Goal: Transaction & Acquisition: Purchase product/service

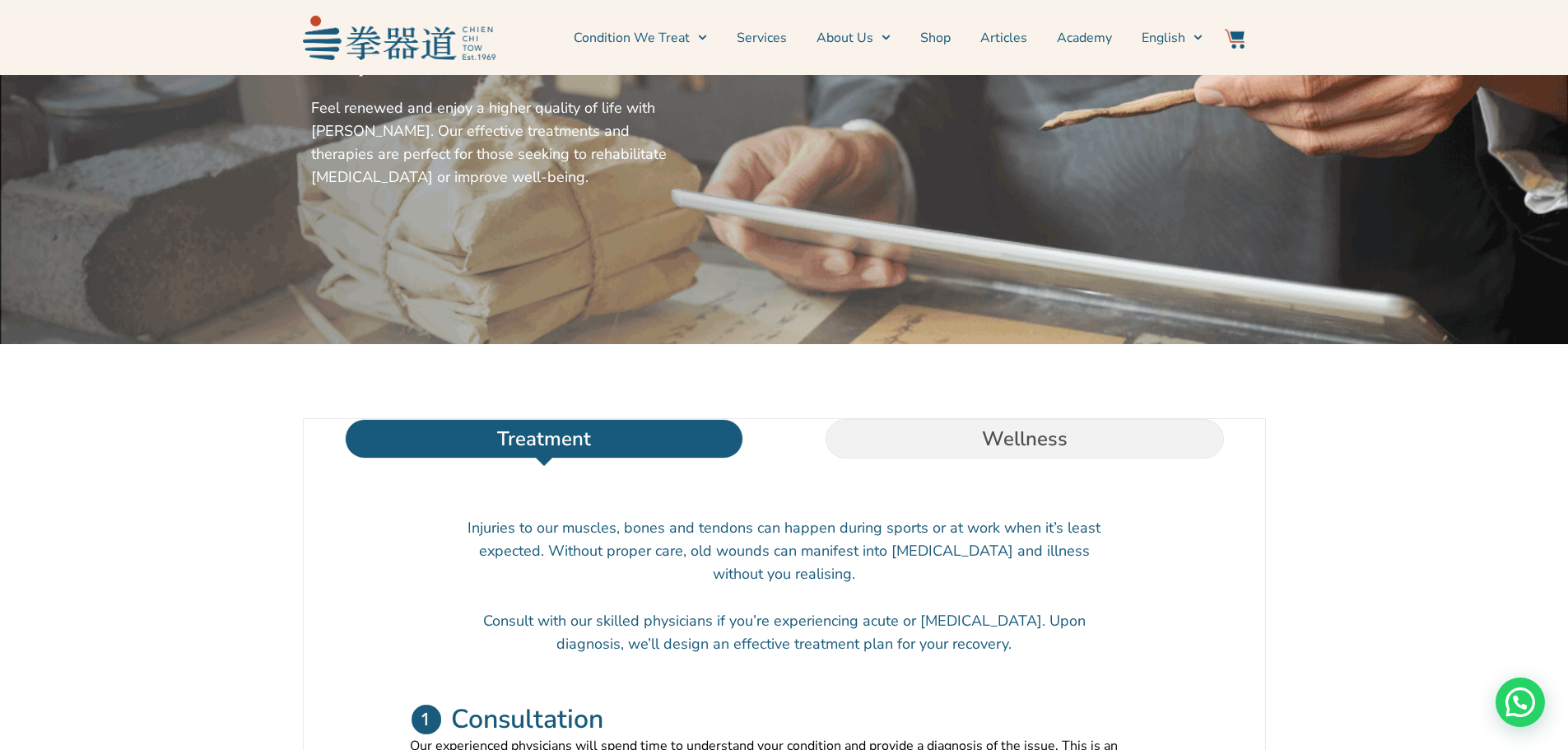
scroll to position [247, 0]
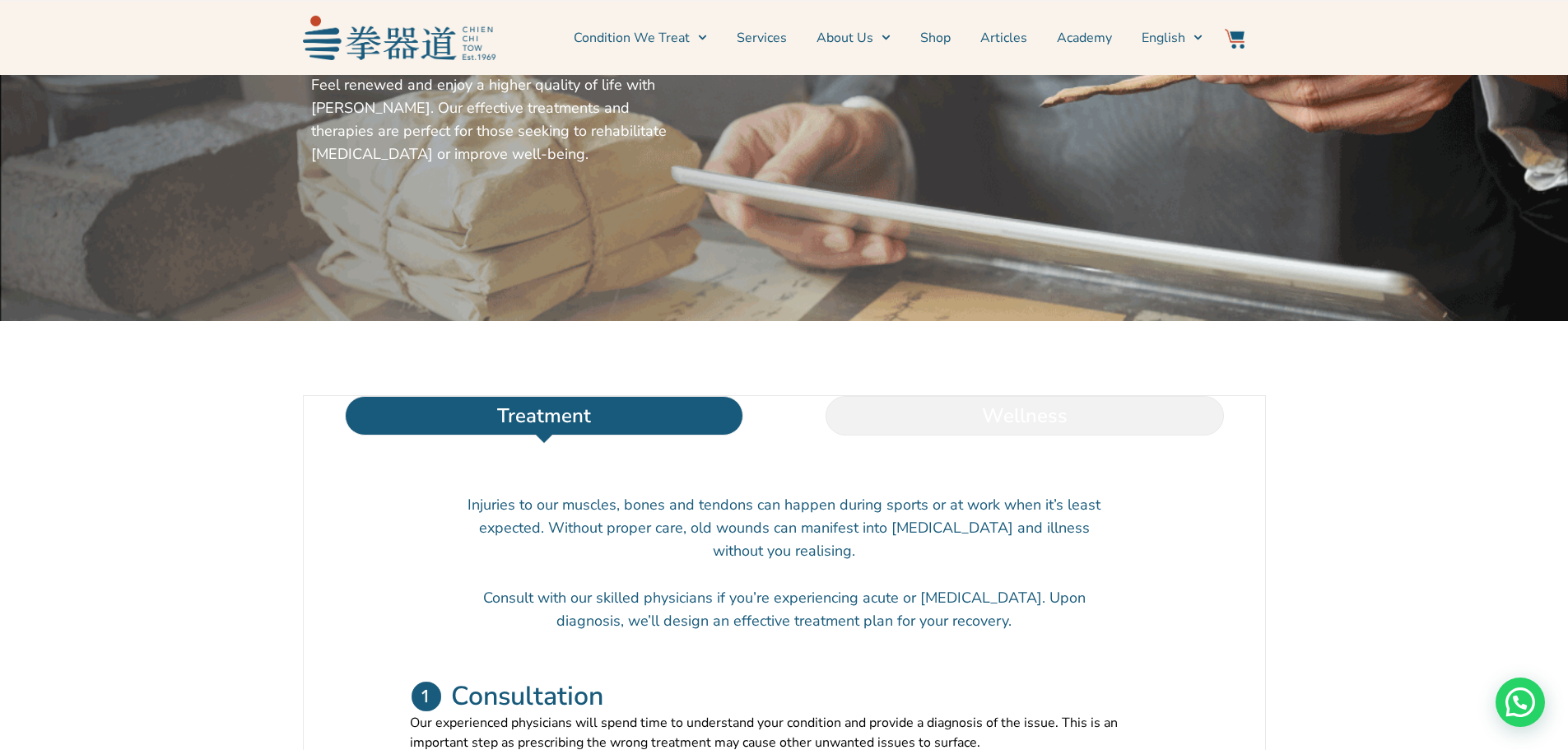
click at [1019, 436] on li "Wellness" at bounding box center [1024, 415] width 481 height 40
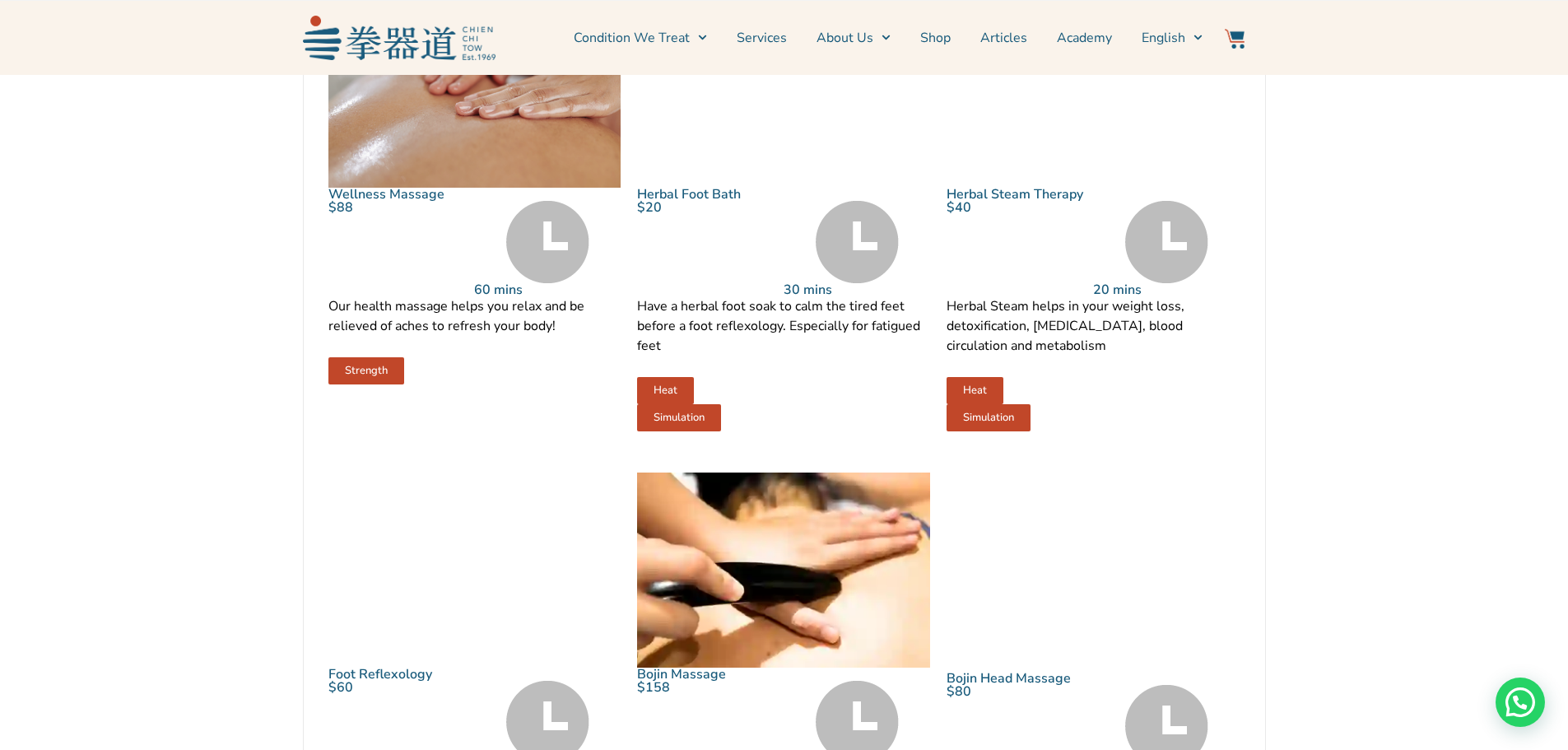
scroll to position [741, 0]
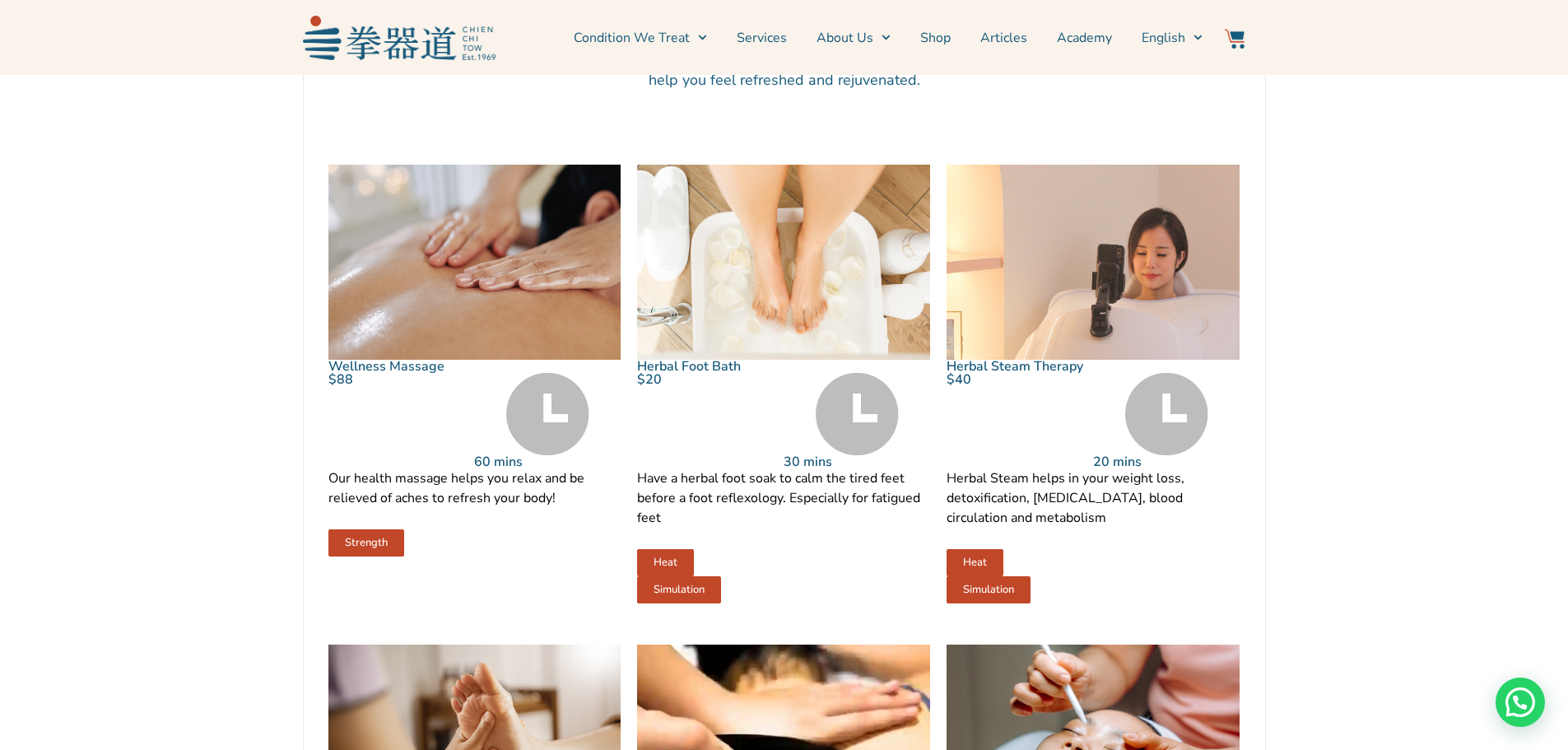
click at [1141, 455] on img at bounding box center [1166, 414] width 83 height 82
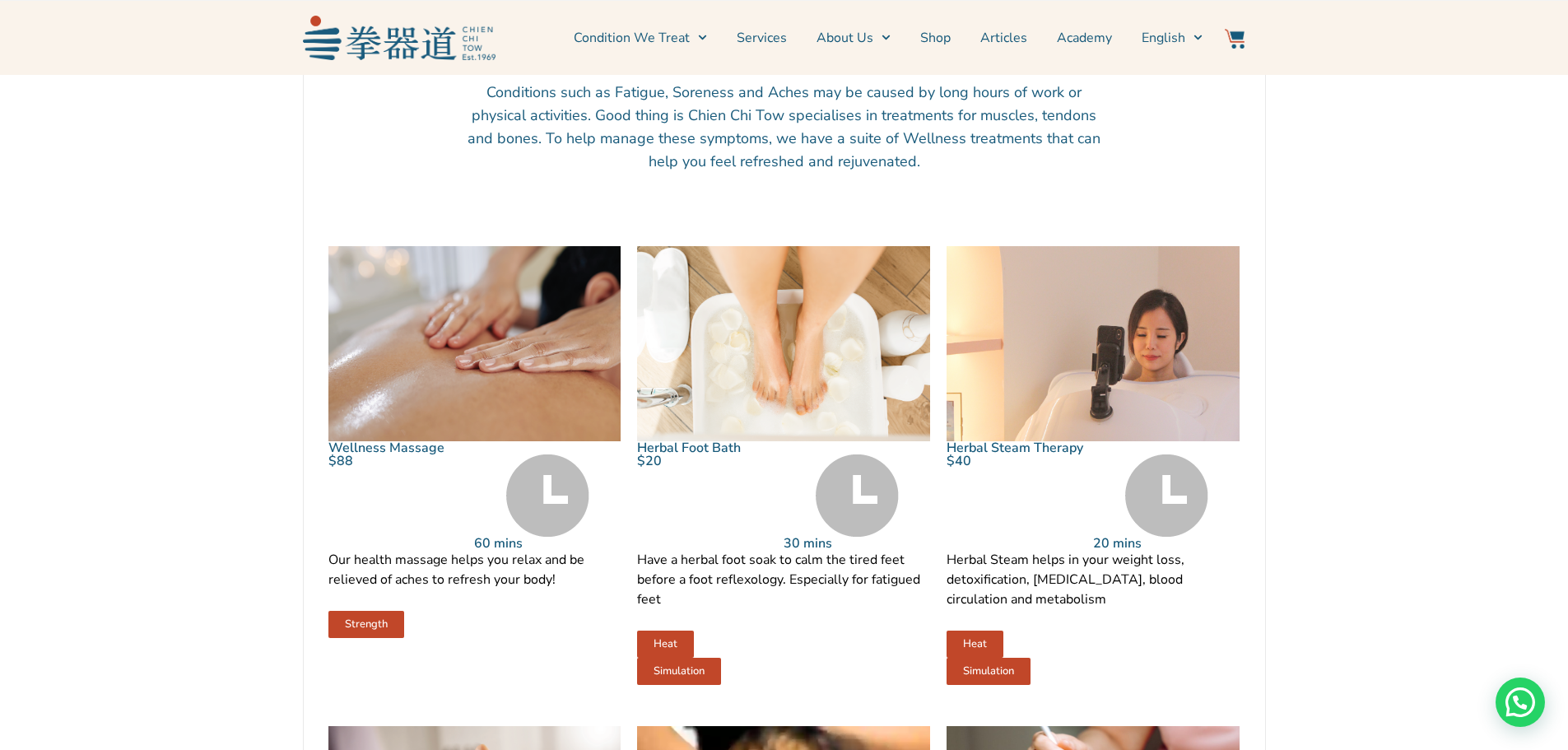
scroll to position [658, 0]
click at [944, 32] on link "Shop" at bounding box center [936, 38] width 31 height 41
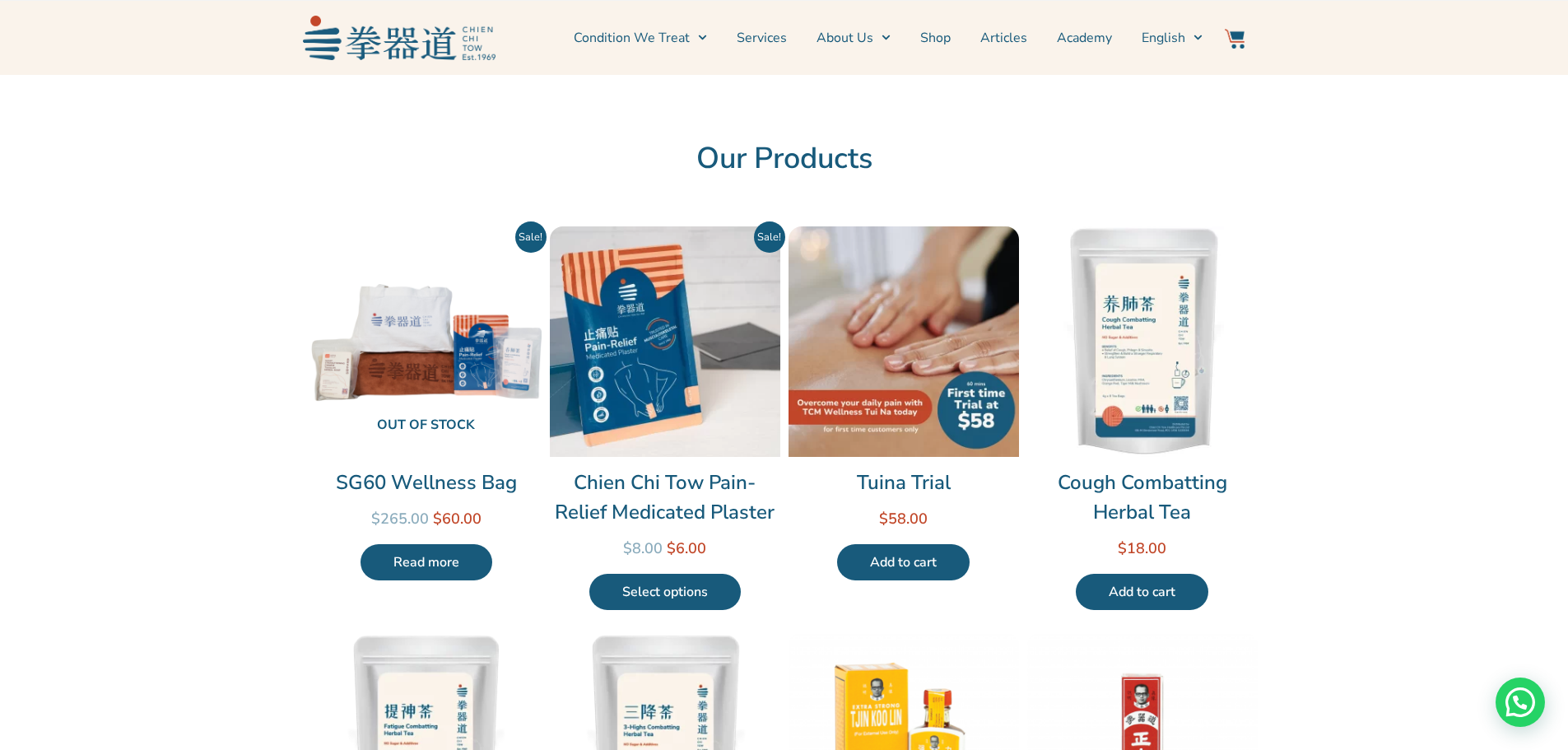
click at [945, 38] on link "Shop" at bounding box center [936, 38] width 31 height 41
click at [943, 37] on link "Shop" at bounding box center [936, 38] width 31 height 41
click at [769, 35] on link "Services" at bounding box center [761, 38] width 50 height 41
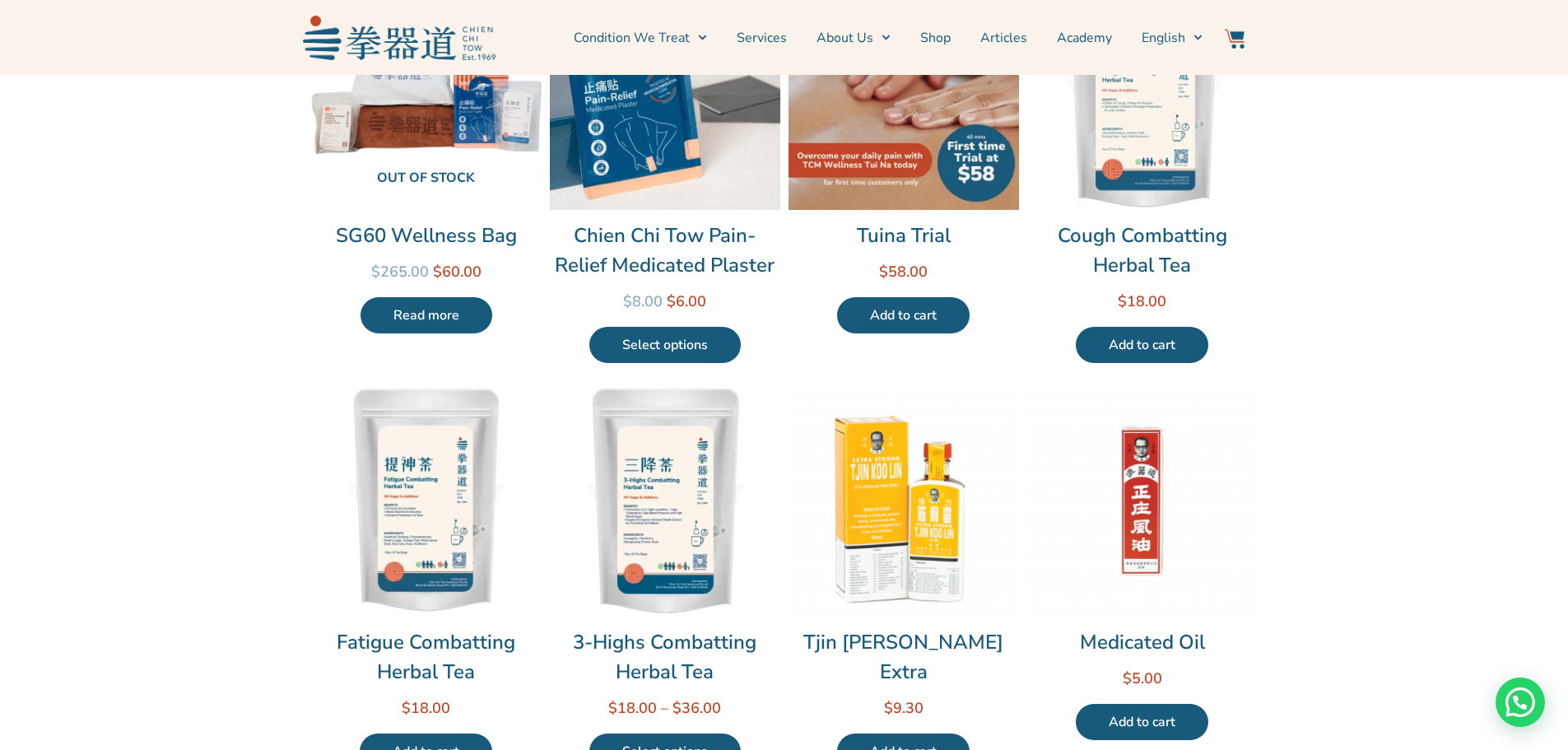
scroll to position [414, 0]
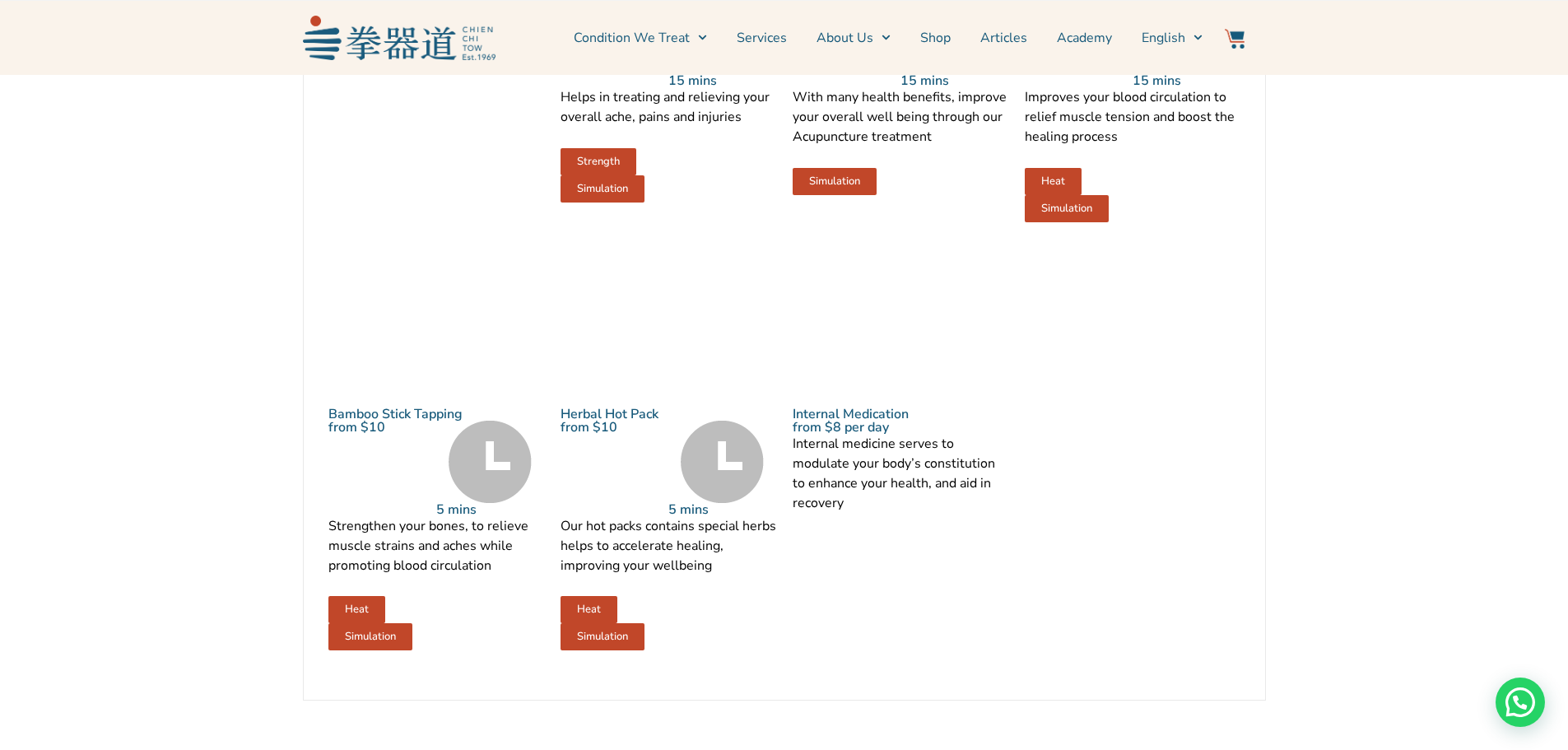
scroll to position [2058, 0]
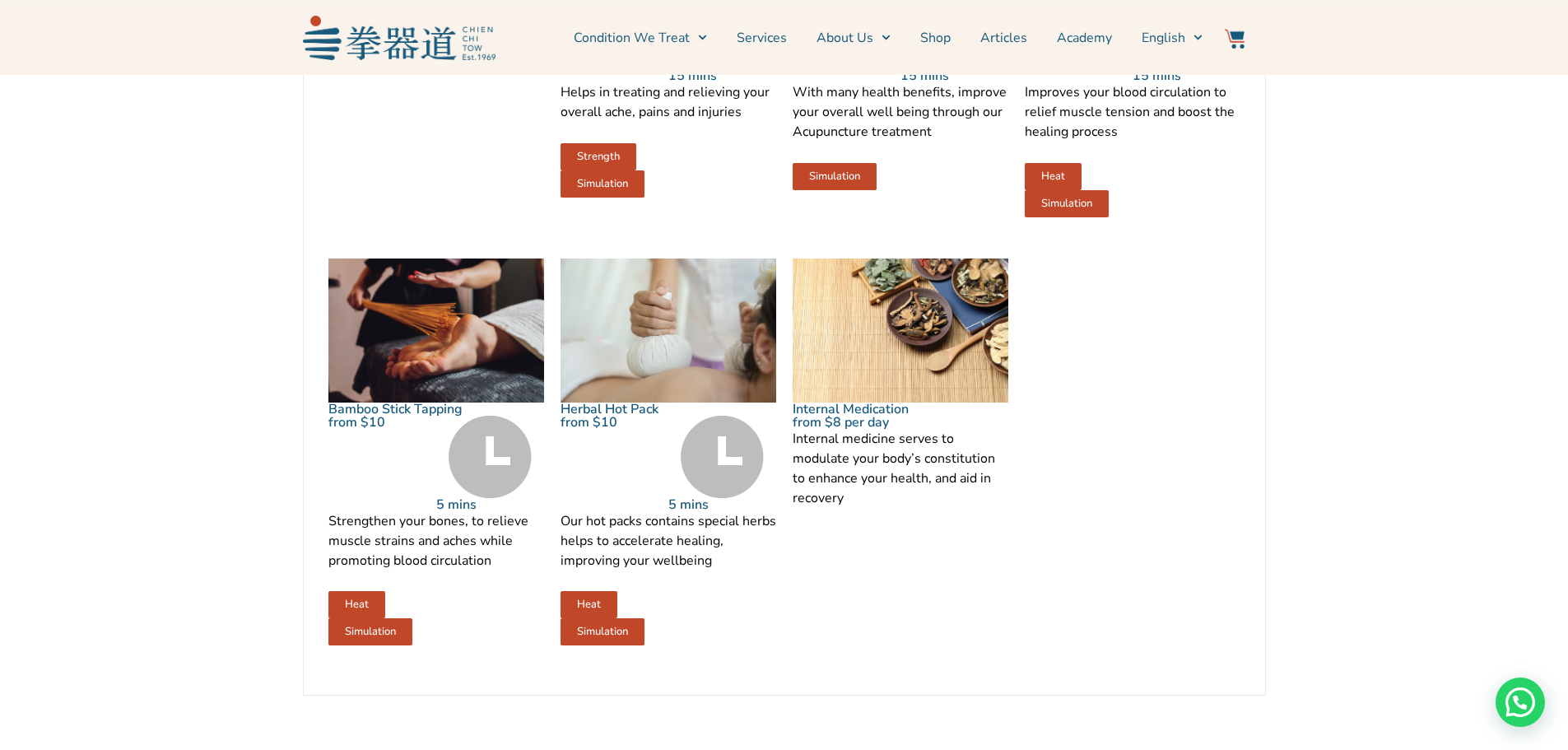
click at [501, 571] on p "Strengthen your bones, to relieve muscle strains and aches while promoting bloo…" at bounding box center [437, 540] width 216 height 59
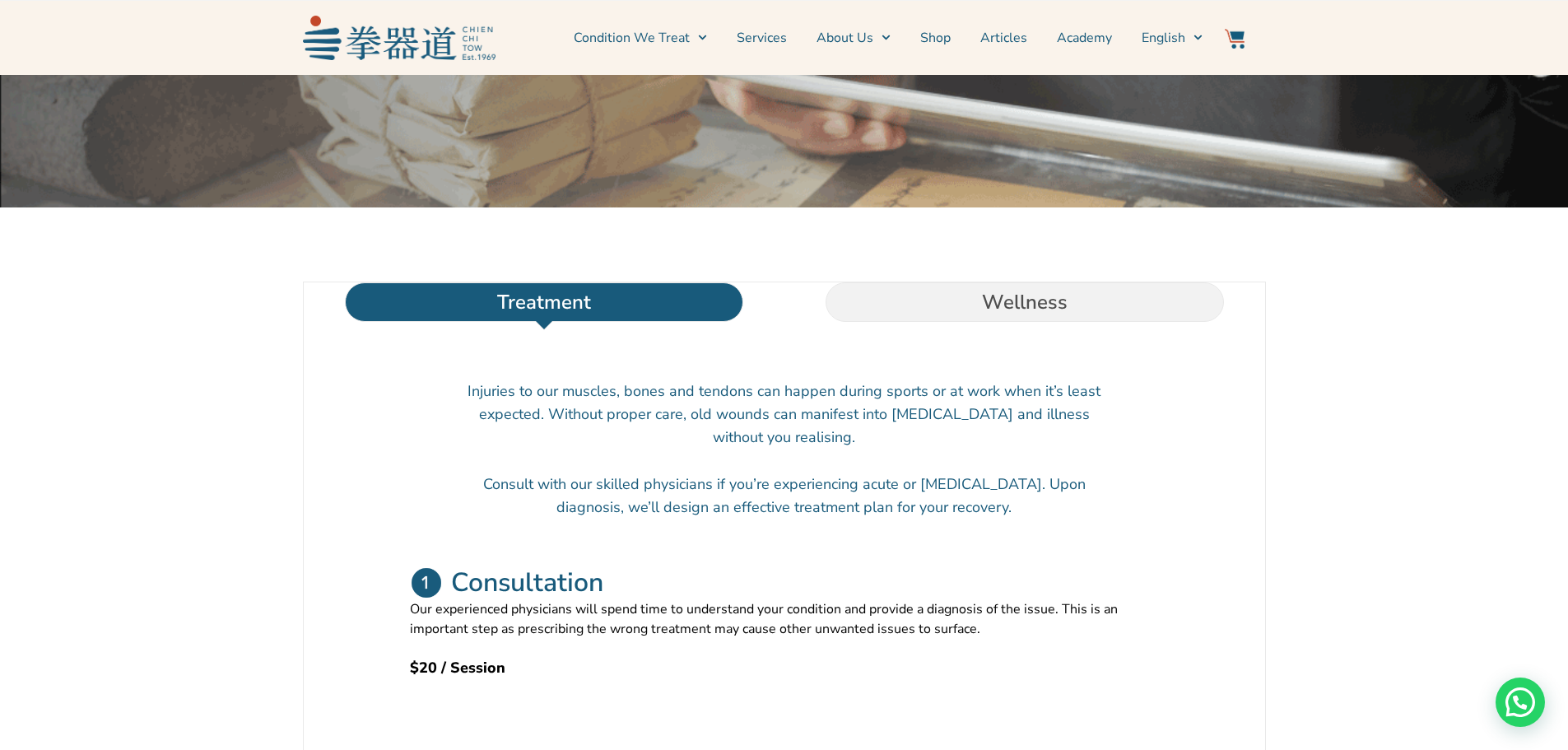
scroll to position [82, 0]
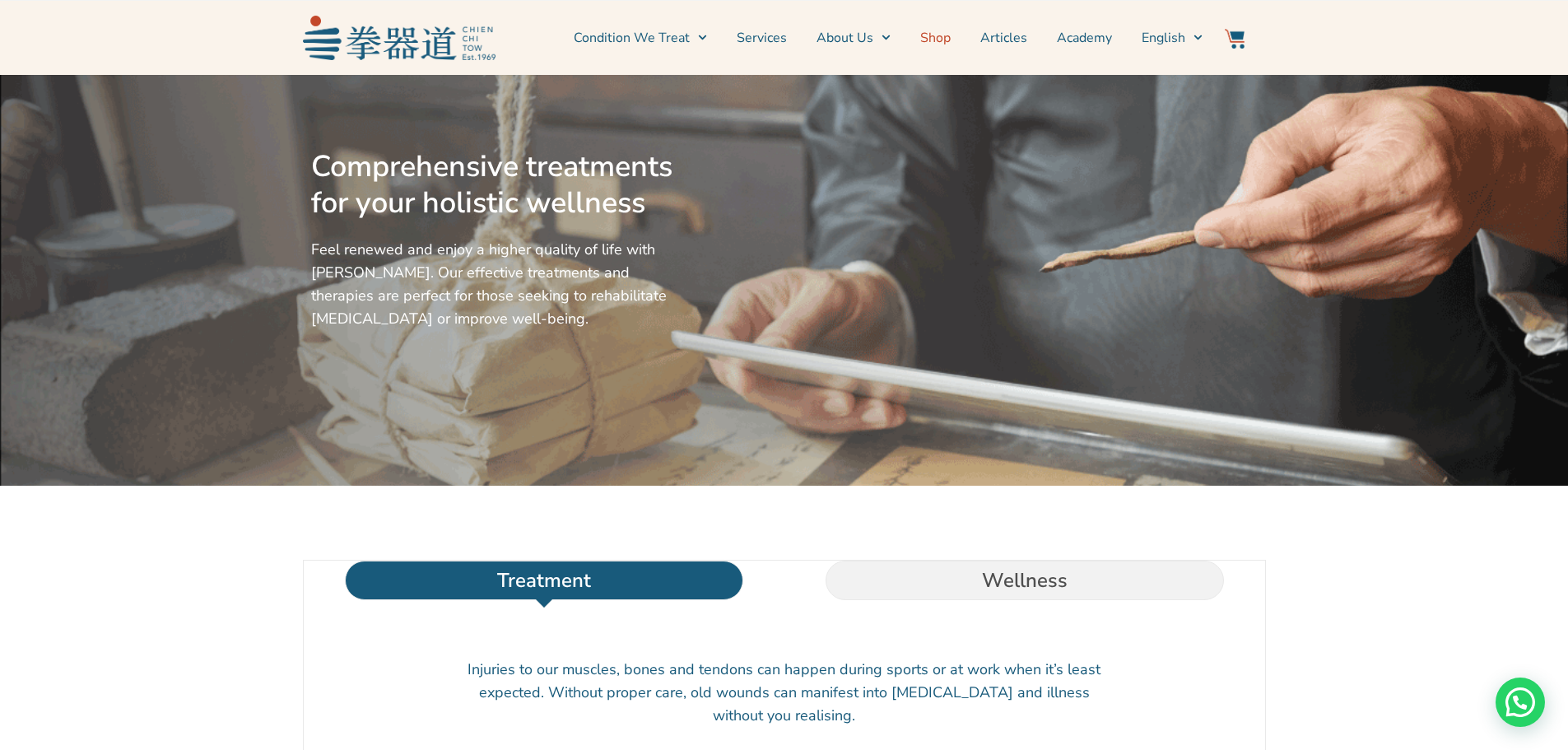
click at [934, 33] on link "Shop" at bounding box center [936, 38] width 31 height 41
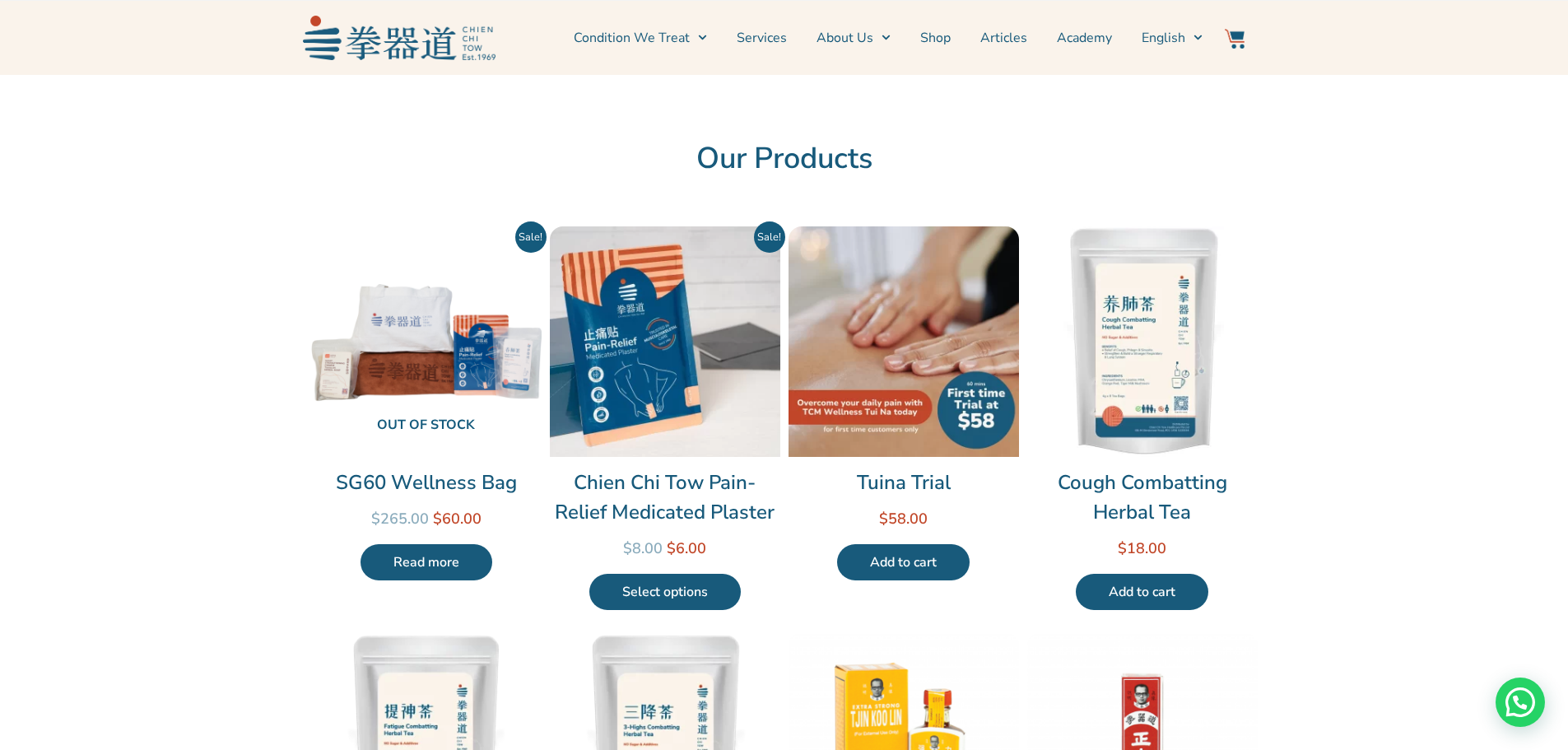
click at [927, 40] on link "Shop" at bounding box center [936, 38] width 31 height 41
click at [757, 39] on link "Services" at bounding box center [761, 38] width 50 height 41
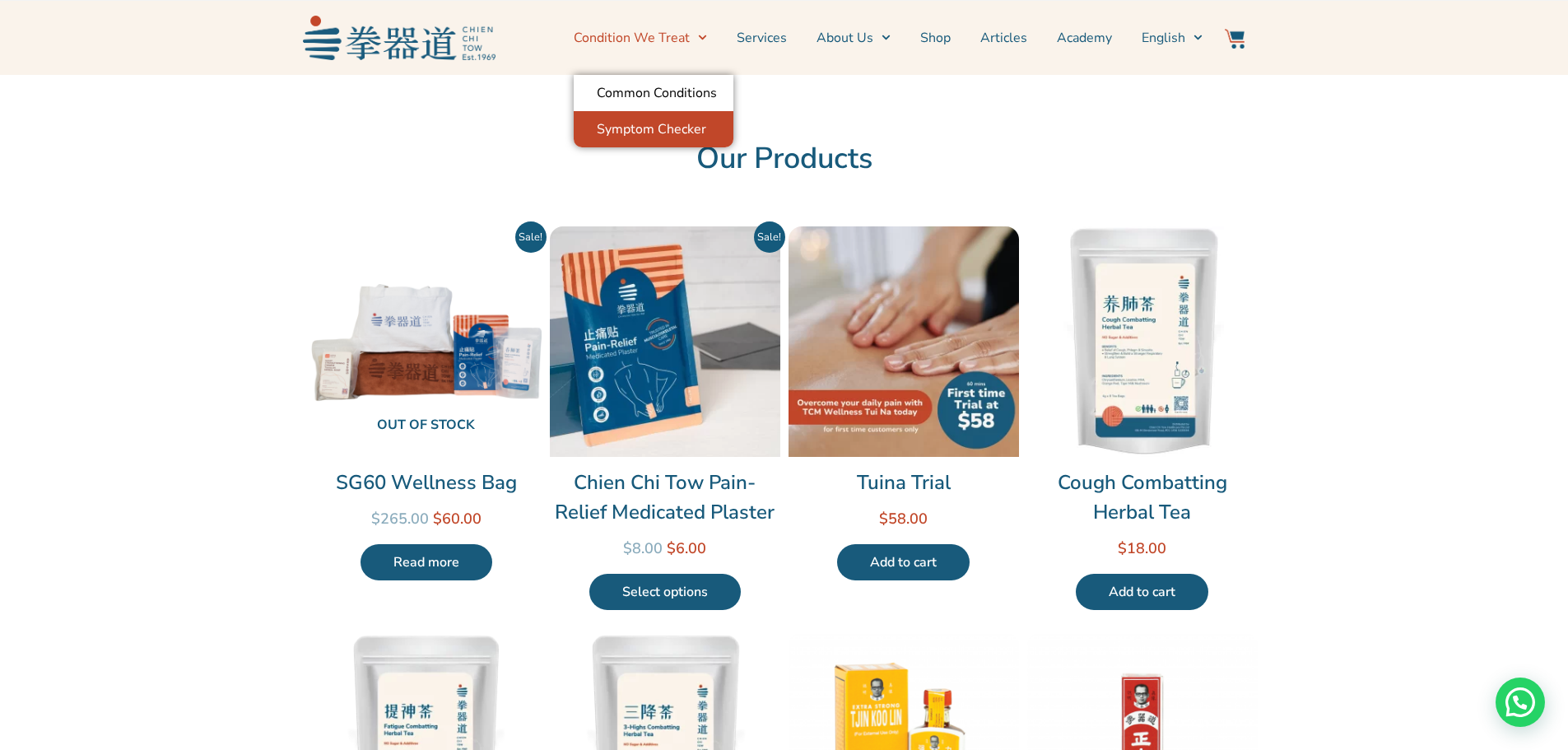
click at [668, 123] on link "Symptom Checker" at bounding box center [653, 129] width 160 height 37
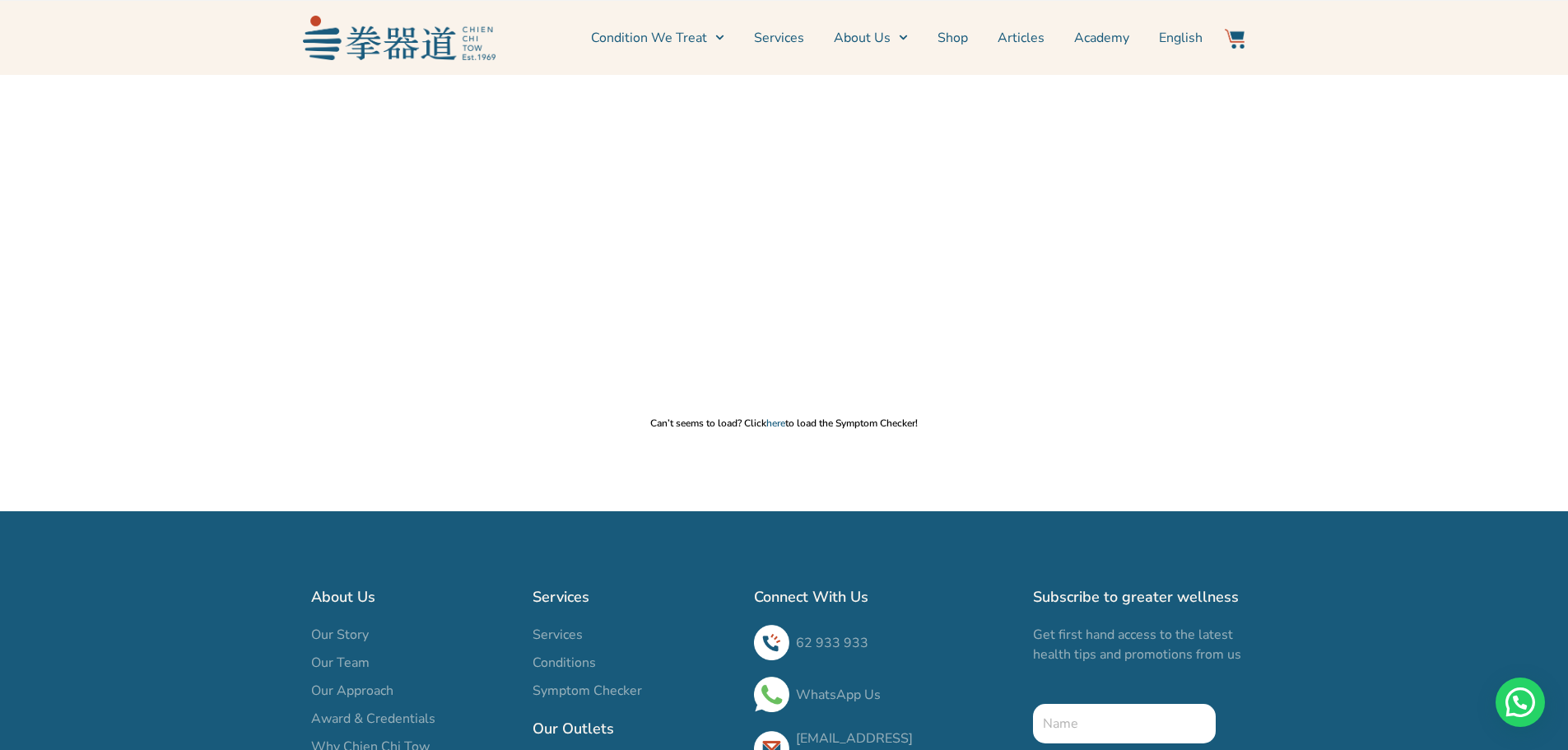
scroll to position [165, 0]
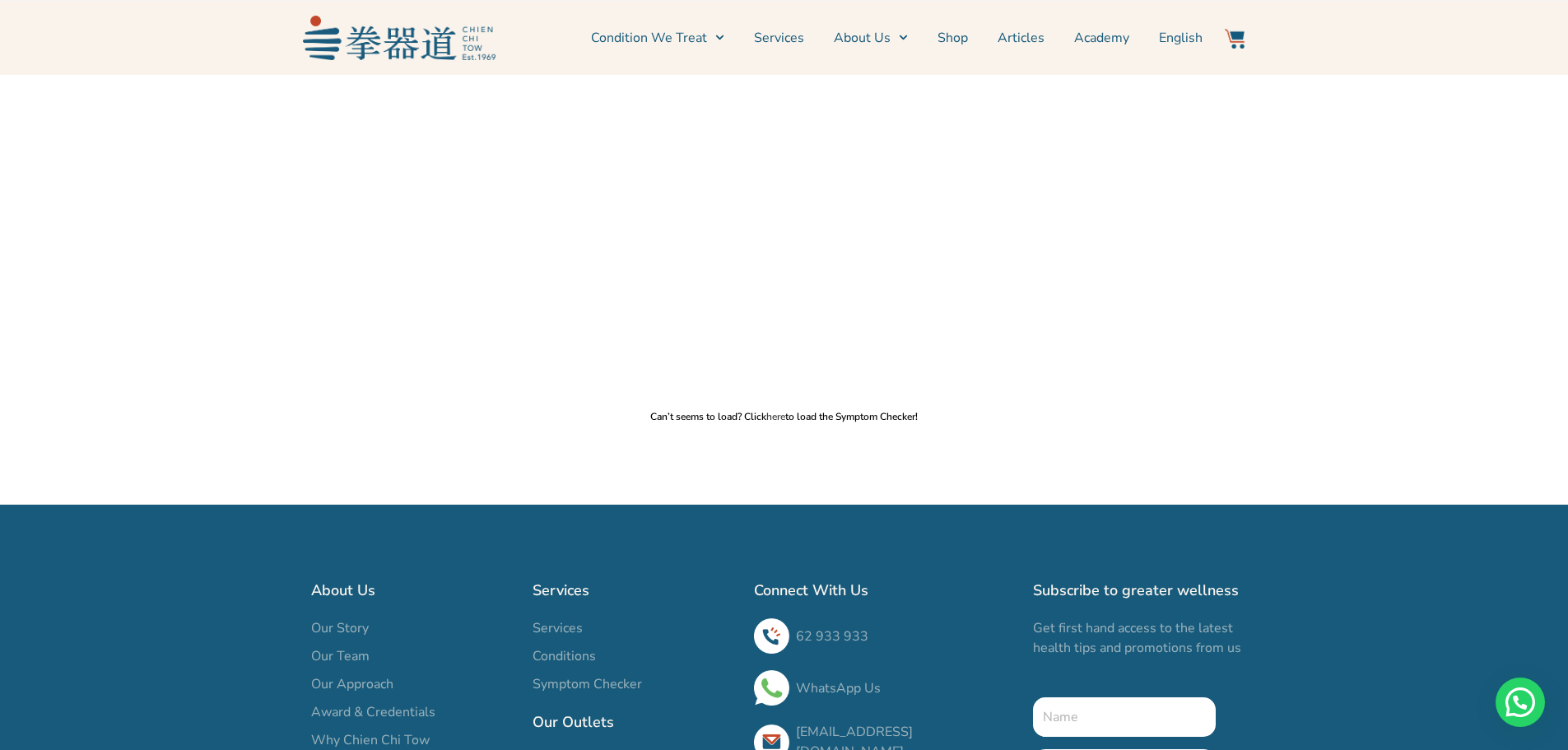
click at [783, 412] on link "here" at bounding box center [776, 416] width 19 height 13
click at [956, 42] on link "Shop" at bounding box center [953, 38] width 31 height 41
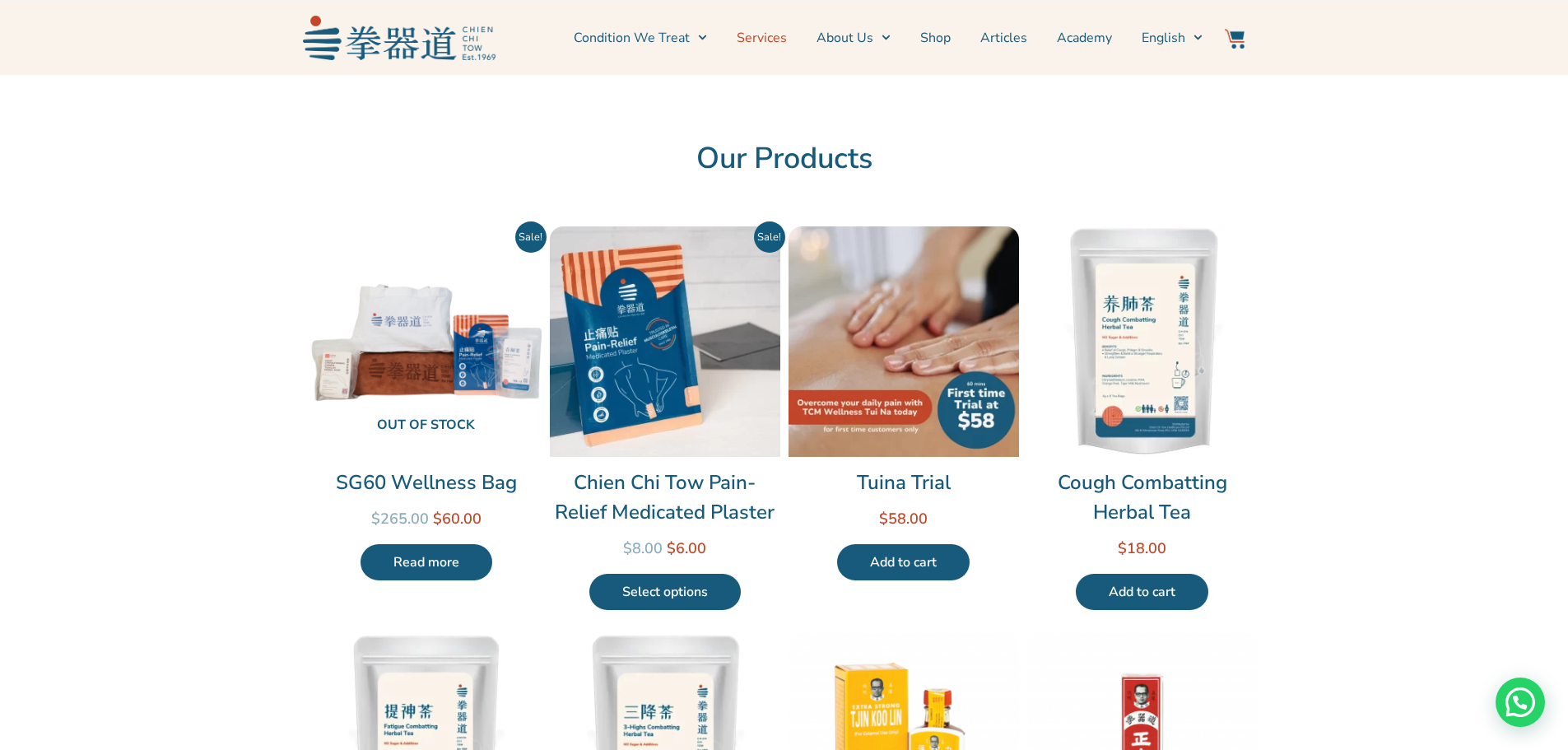
click at [777, 35] on link "Services" at bounding box center [761, 38] width 50 height 41
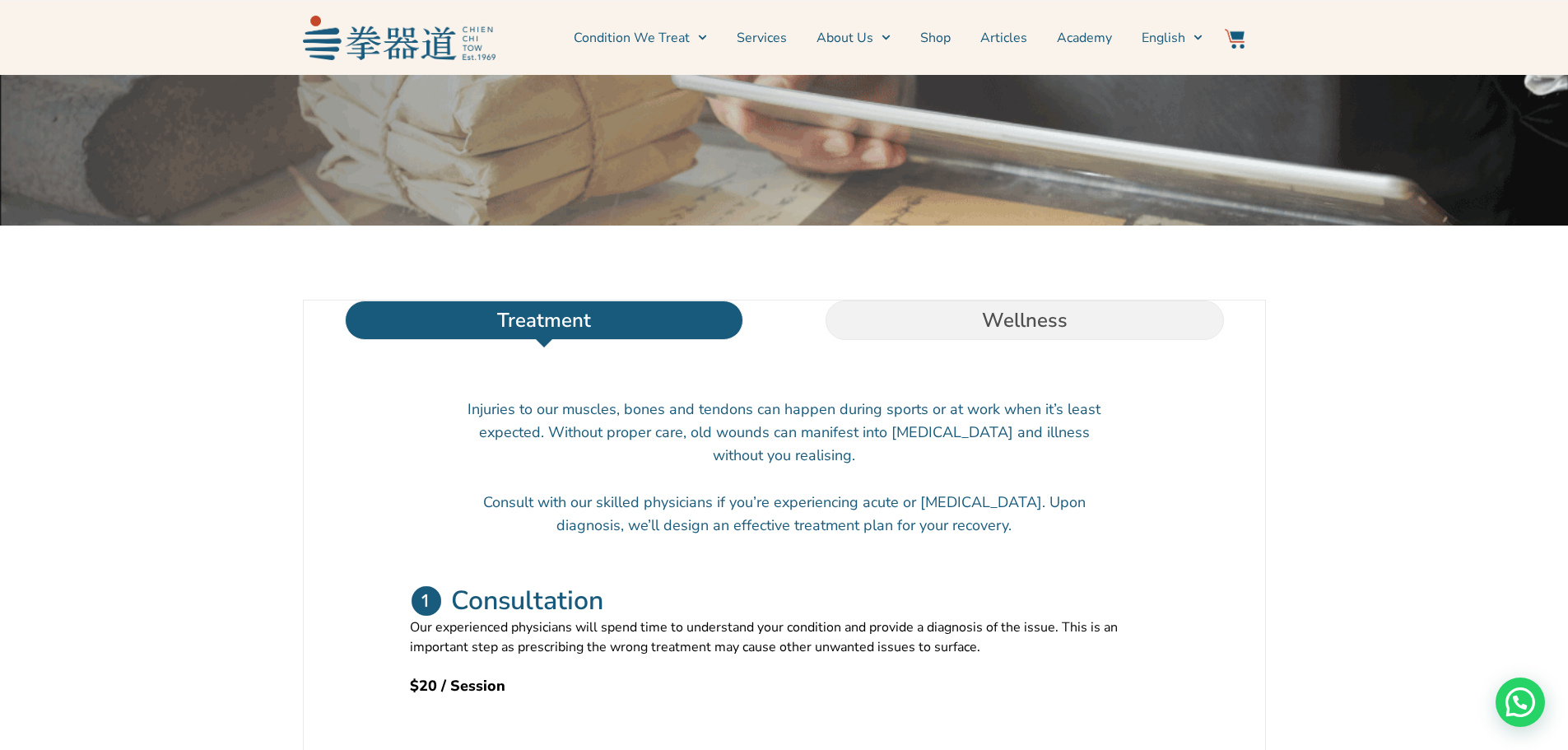
scroll to position [330, 0]
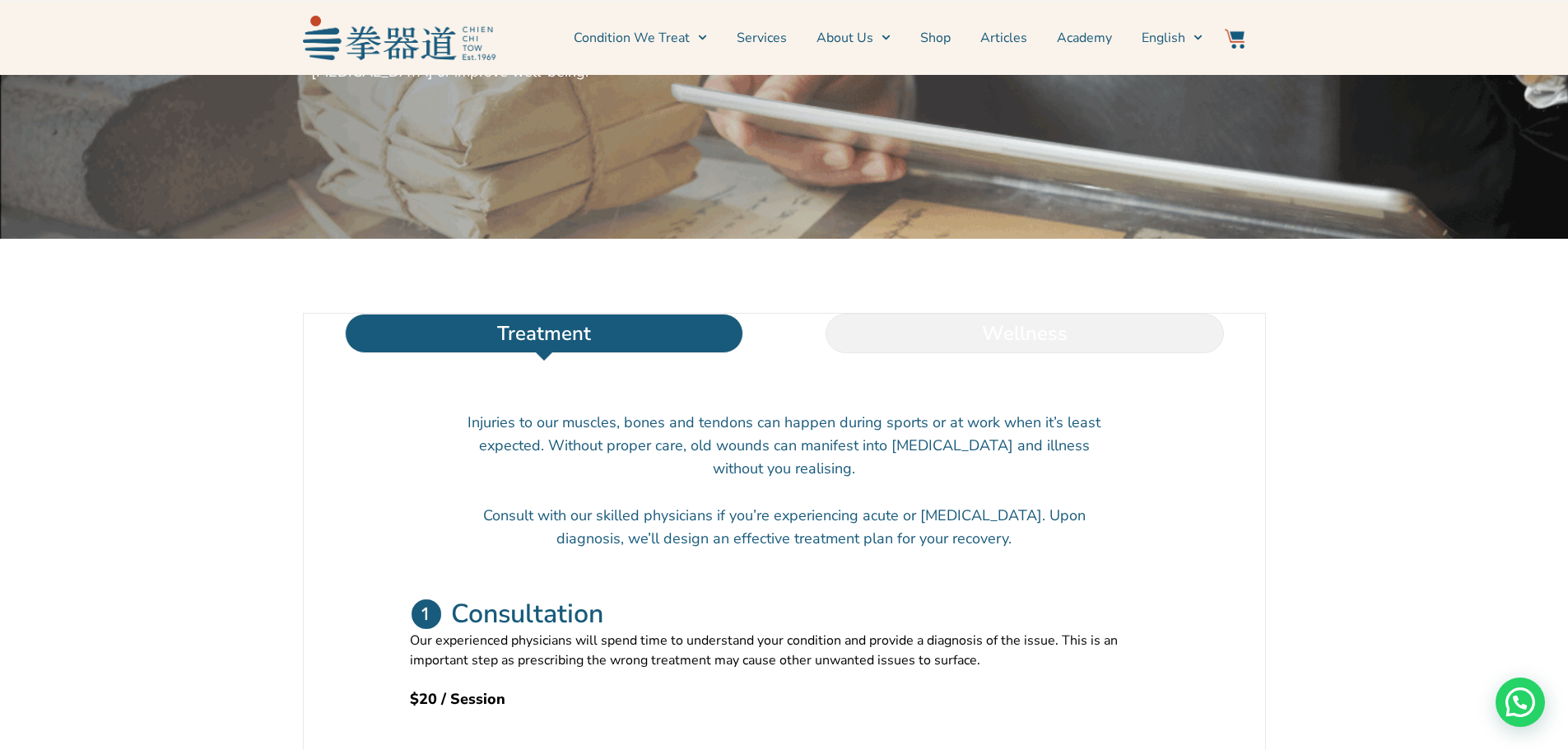
click at [1070, 352] on li "Wellness" at bounding box center [1024, 333] width 481 height 40
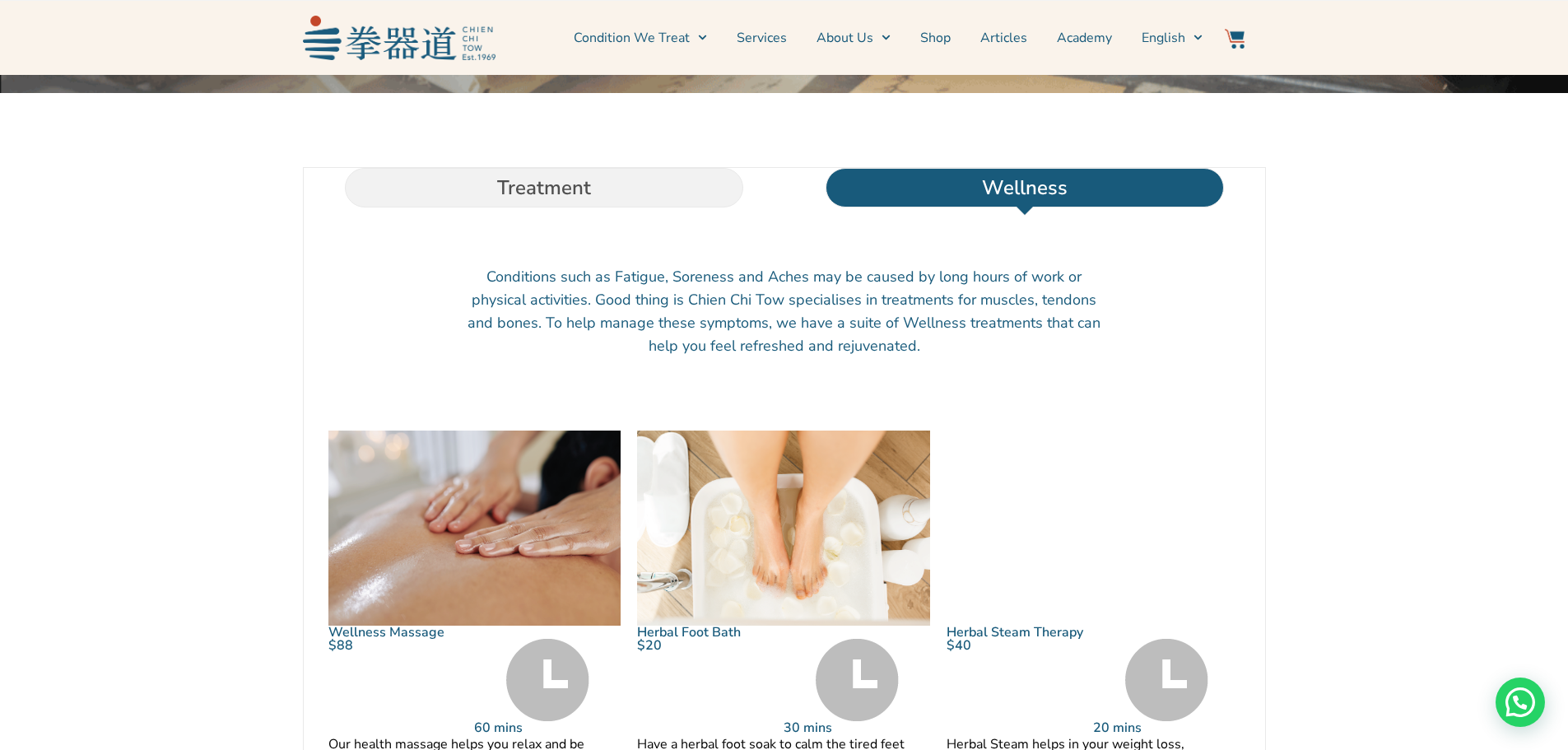
scroll to position [741, 0]
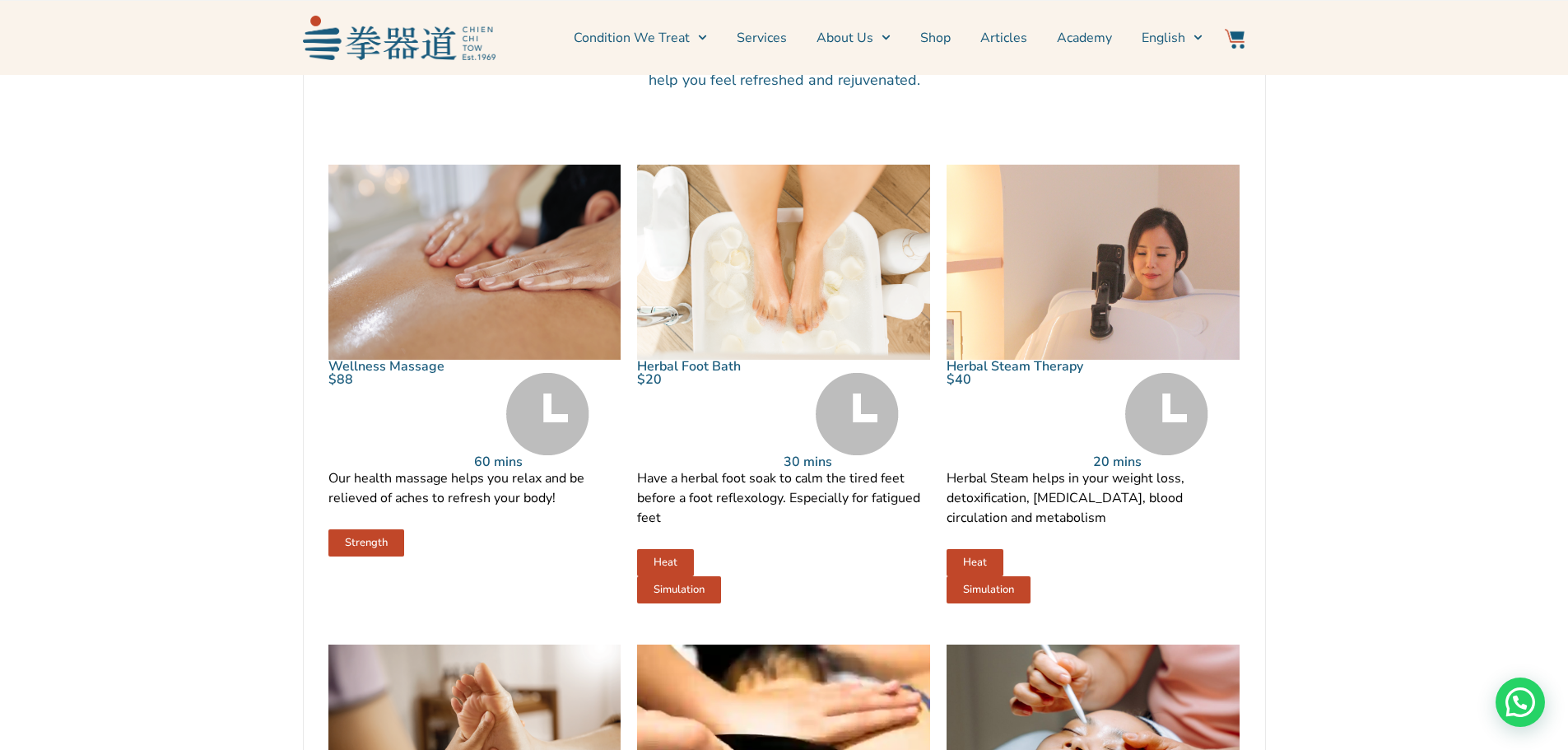
click at [969, 302] on img at bounding box center [1093, 262] width 293 height 195
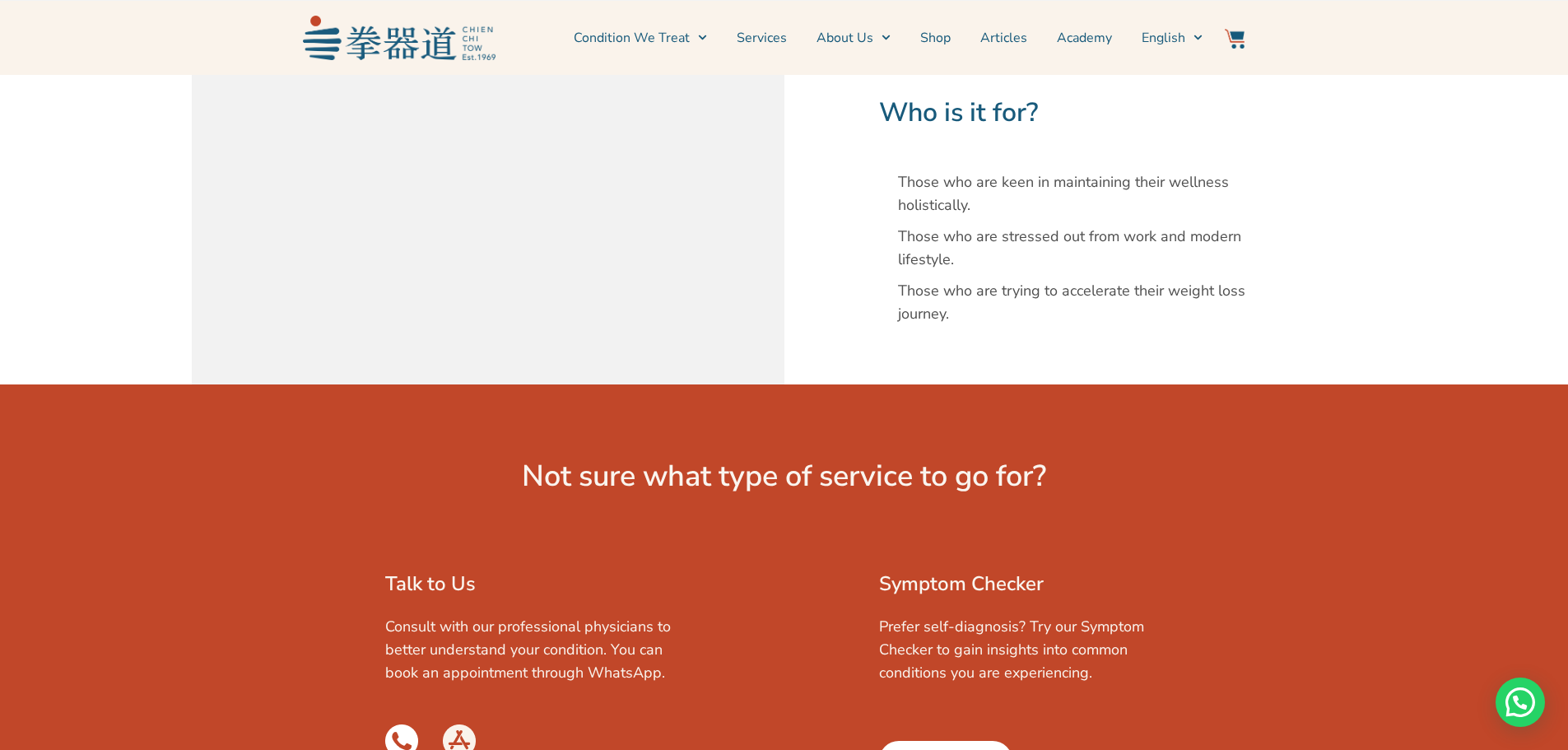
scroll to position [1728, 0]
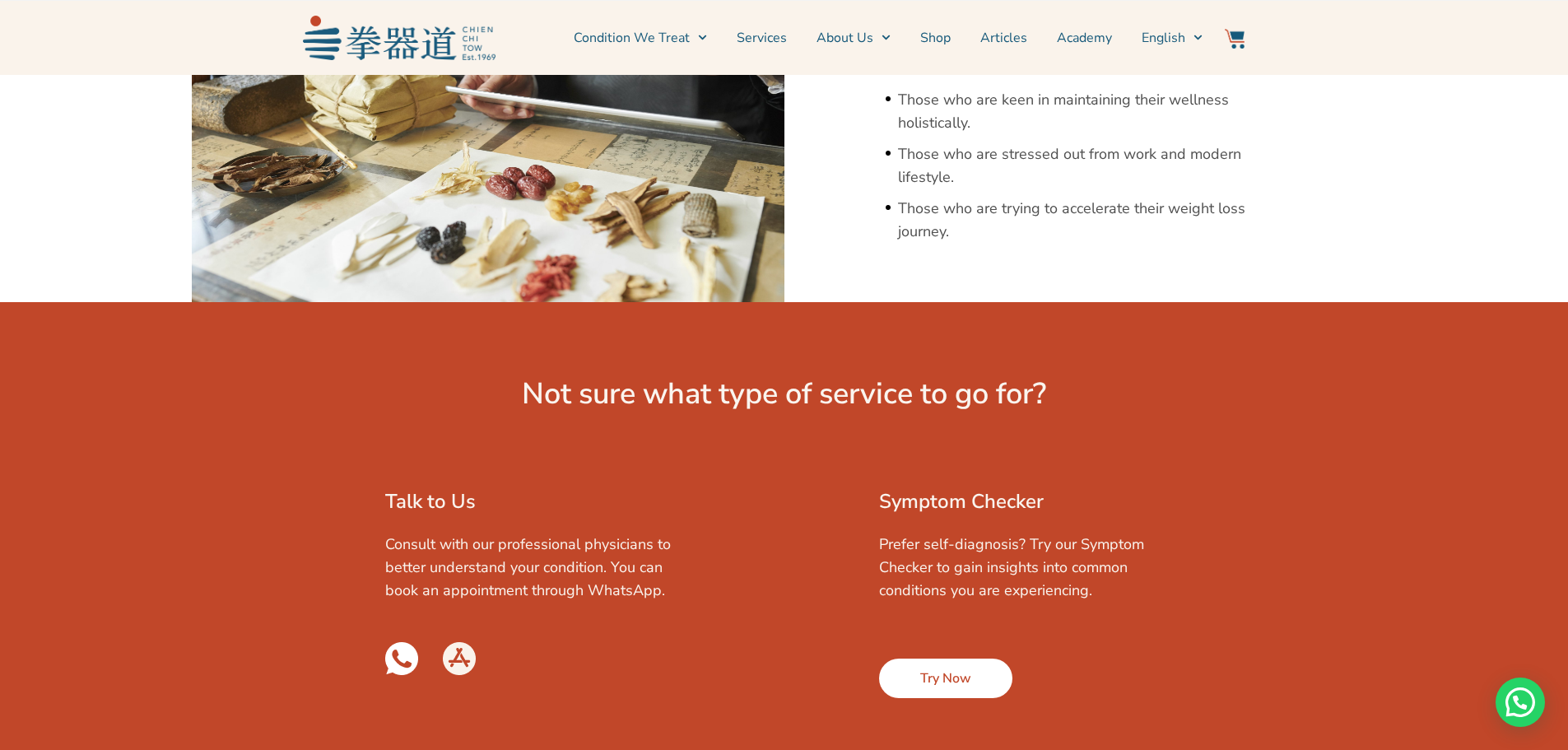
click at [939, 668] on span "Try Now" at bounding box center [945, 678] width 51 height 19
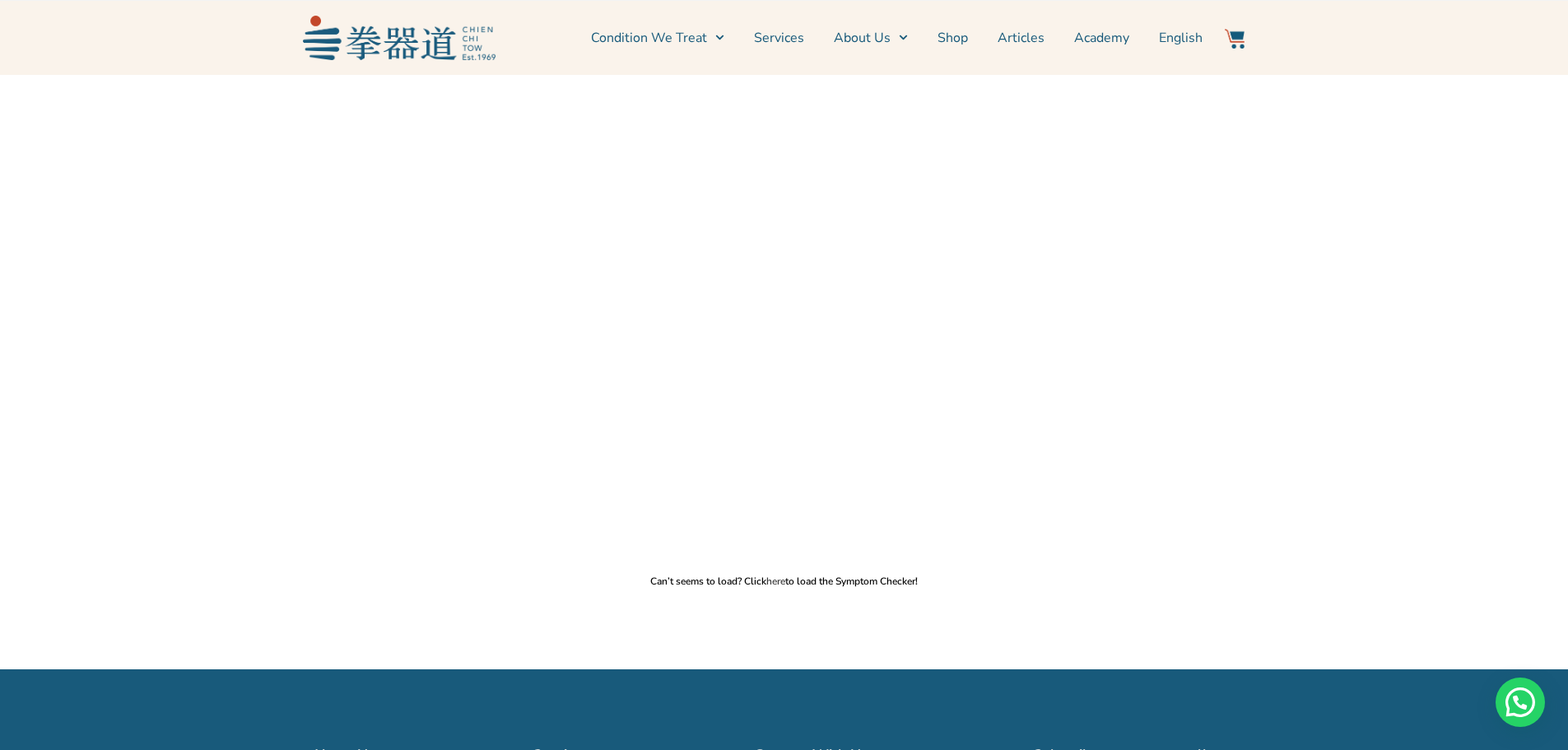
click at [774, 583] on link "here" at bounding box center [776, 581] width 19 height 13
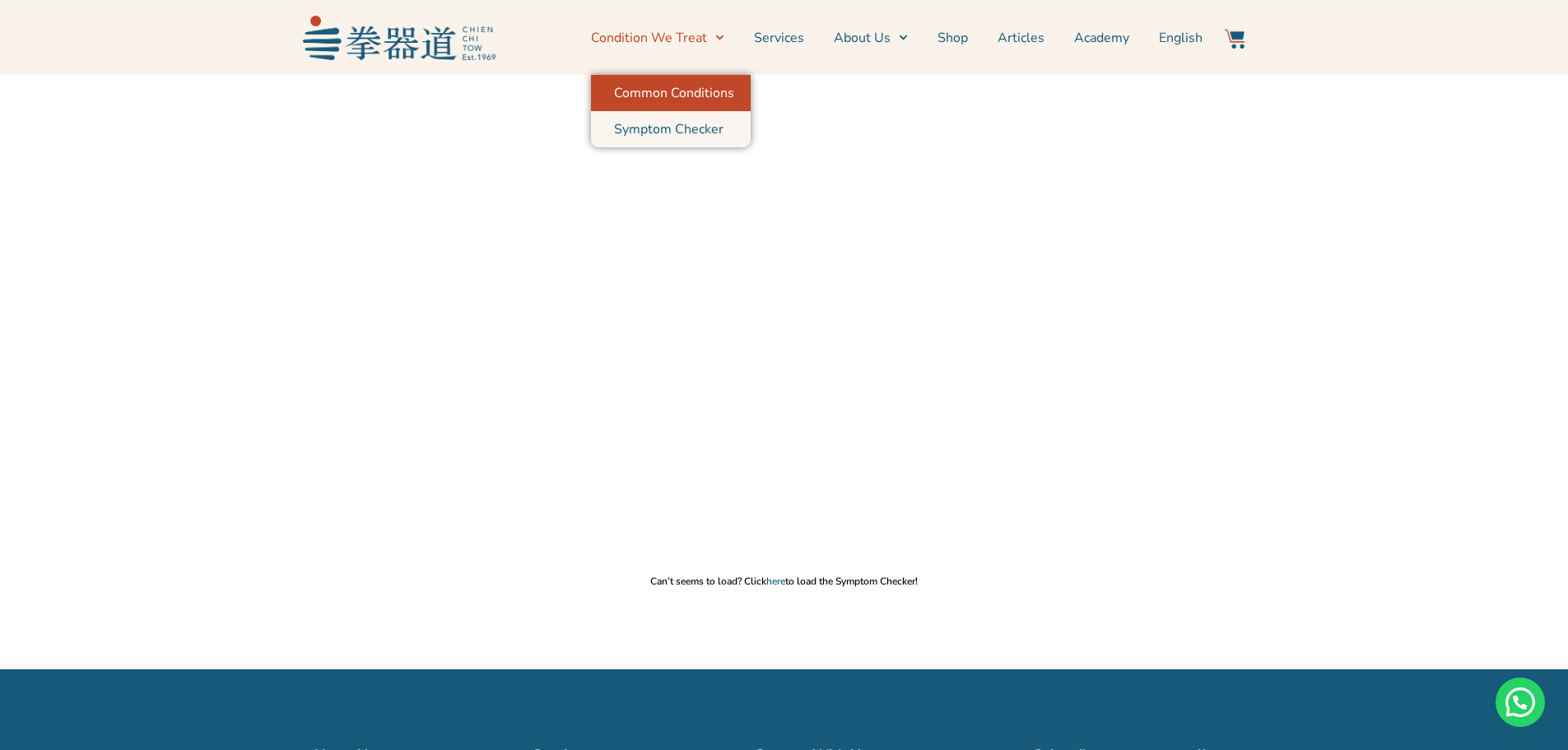
click at [713, 88] on link "Common Conditions" at bounding box center [671, 94] width 160 height 37
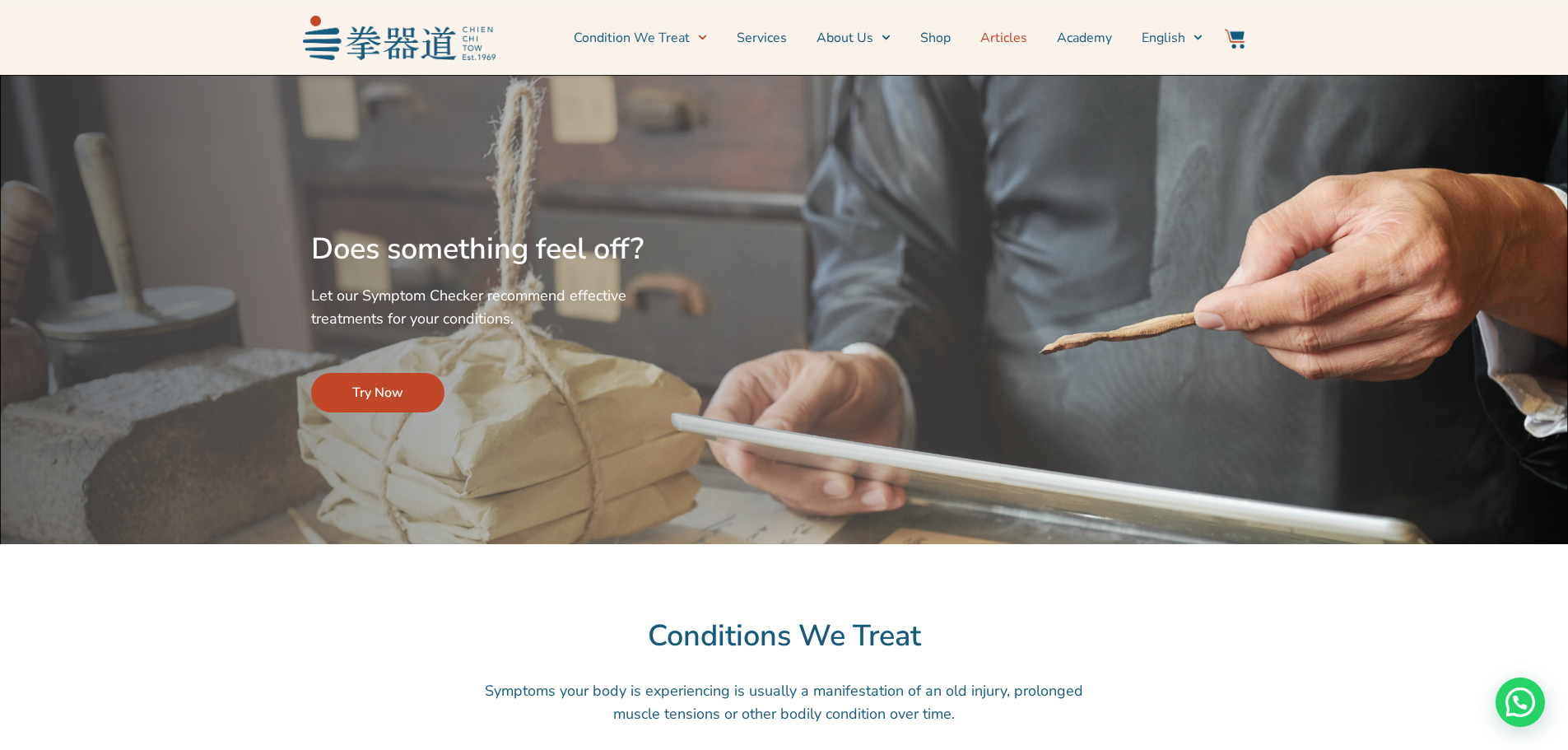
click at [1018, 42] on link "Articles" at bounding box center [1003, 38] width 47 height 41
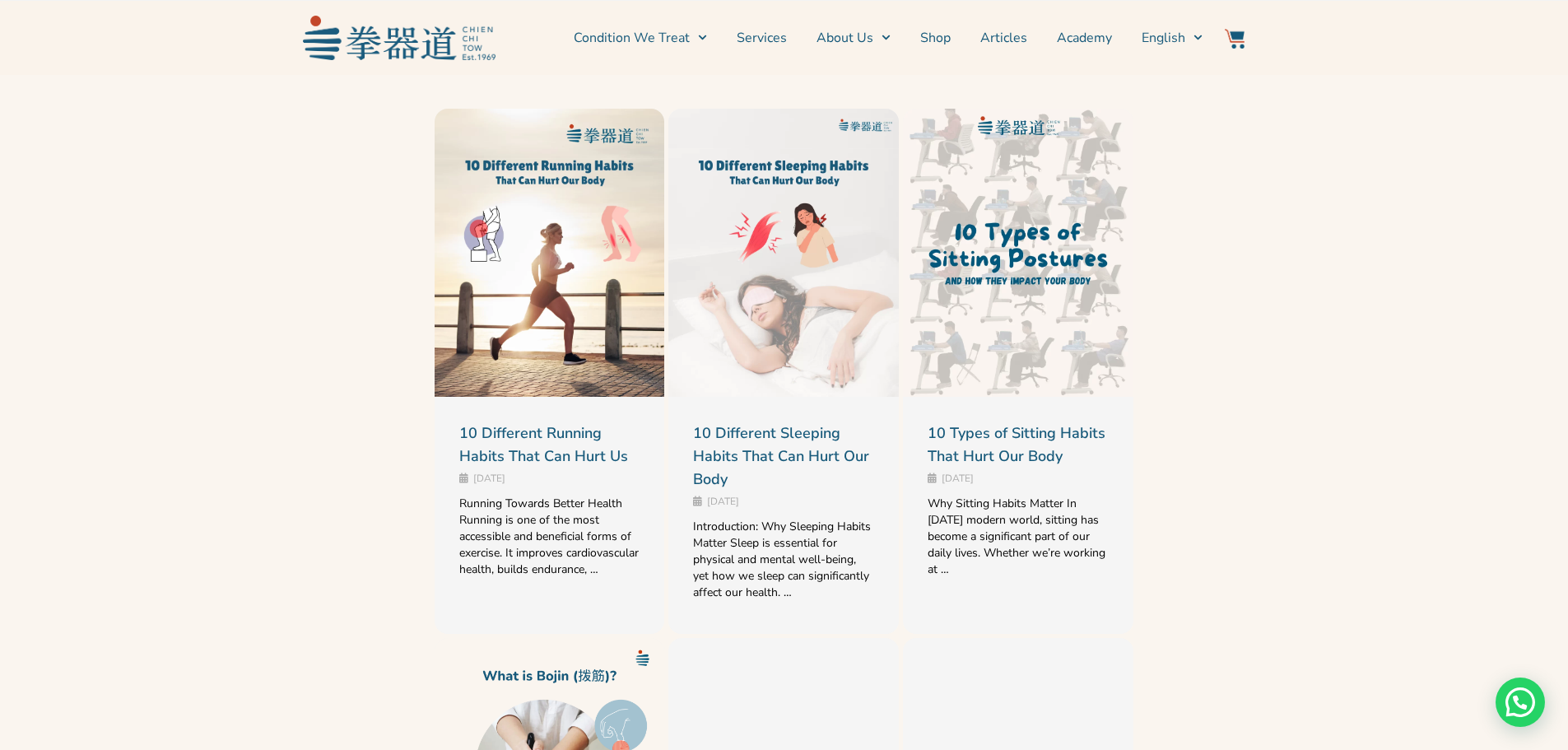
scroll to position [494, 0]
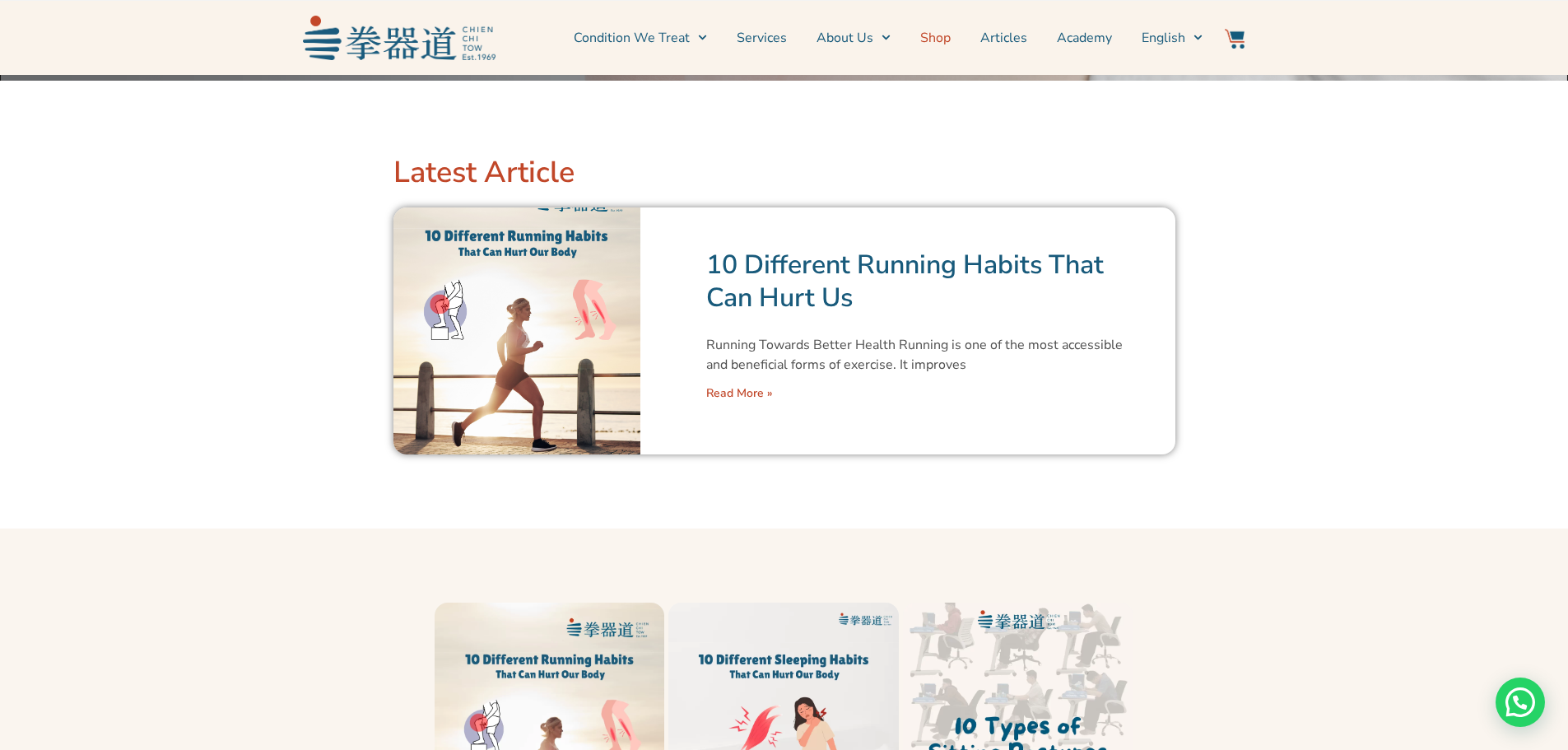
click at [946, 37] on link "Shop" at bounding box center [936, 38] width 31 height 41
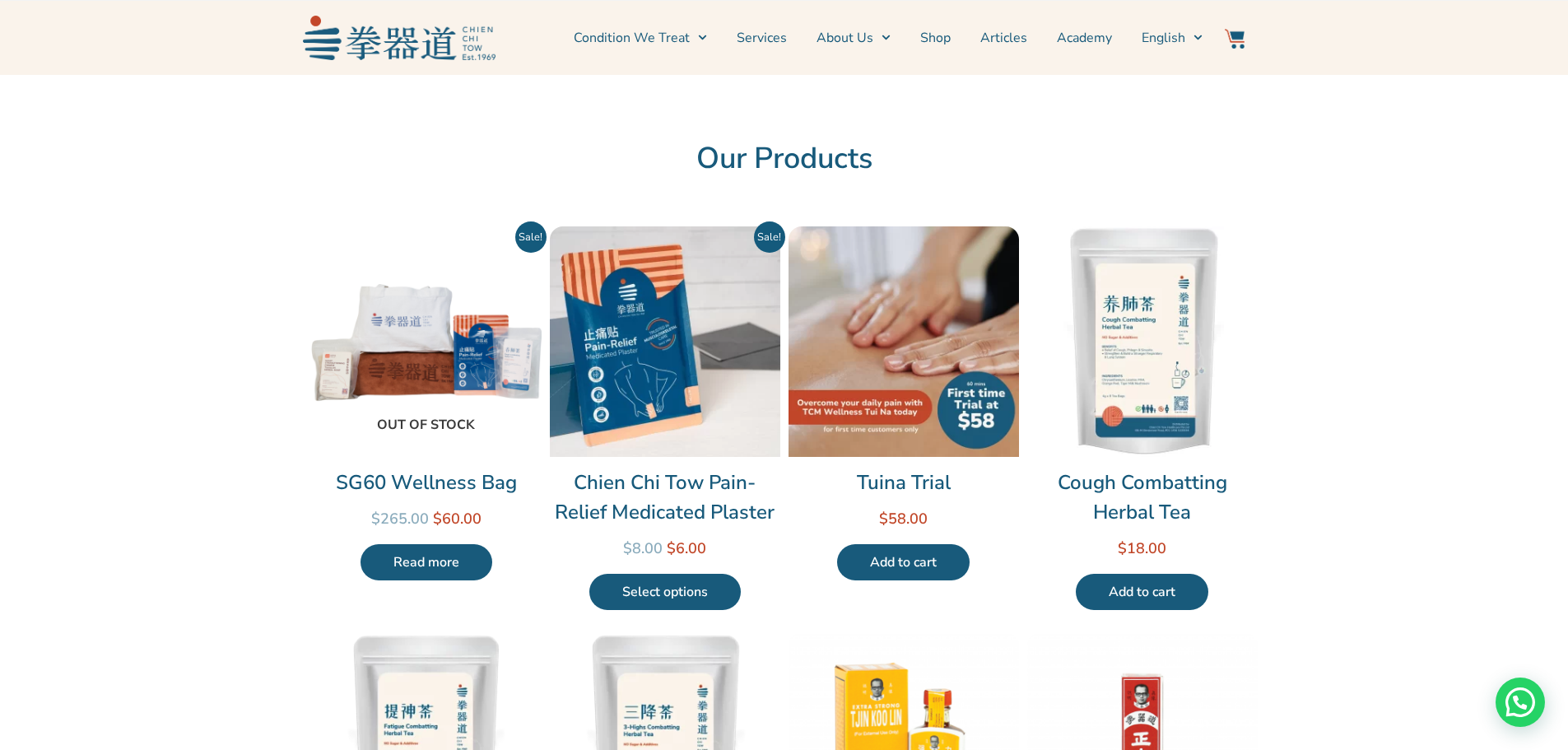
click at [443, 348] on img at bounding box center [426, 341] width 230 height 230
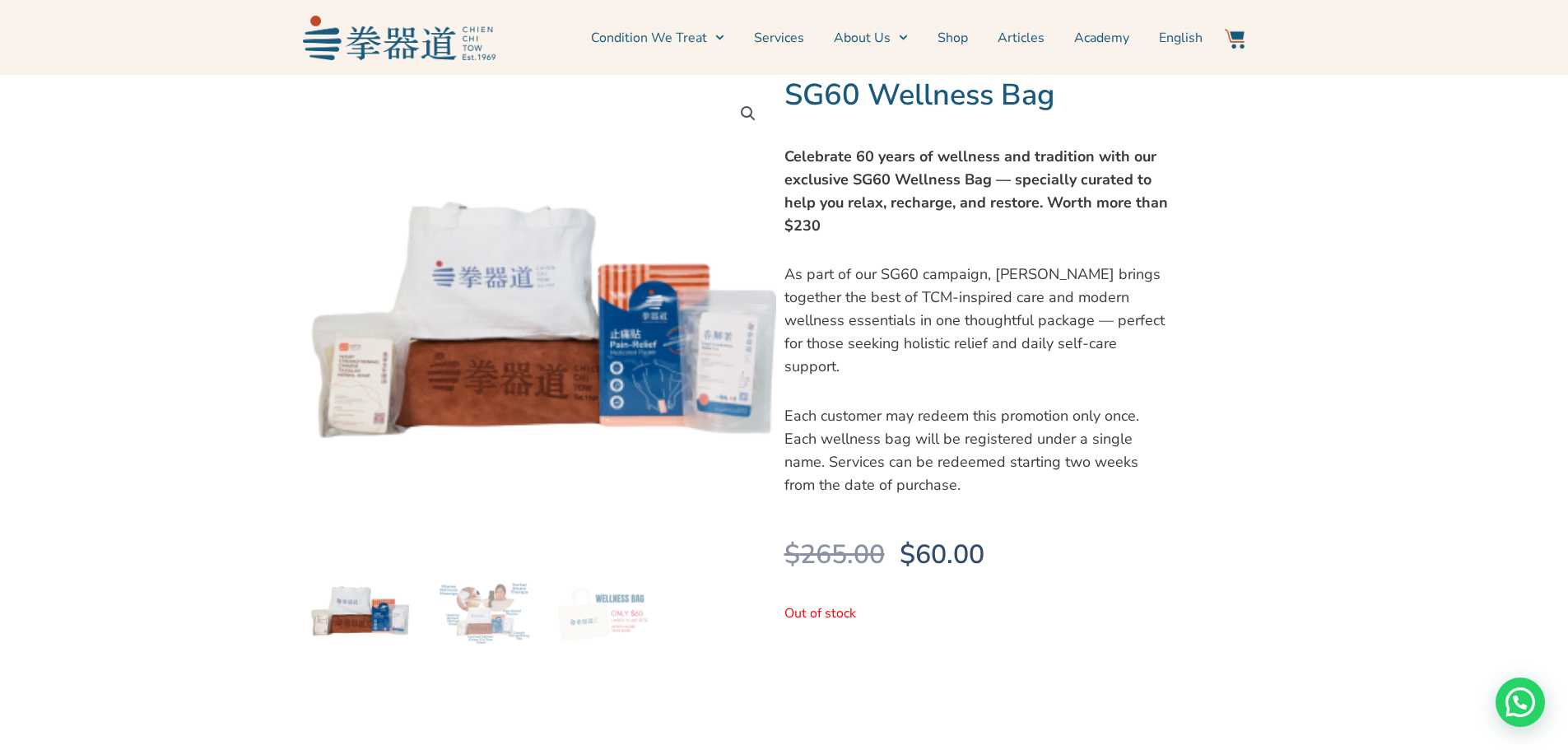
scroll to position [330, 0]
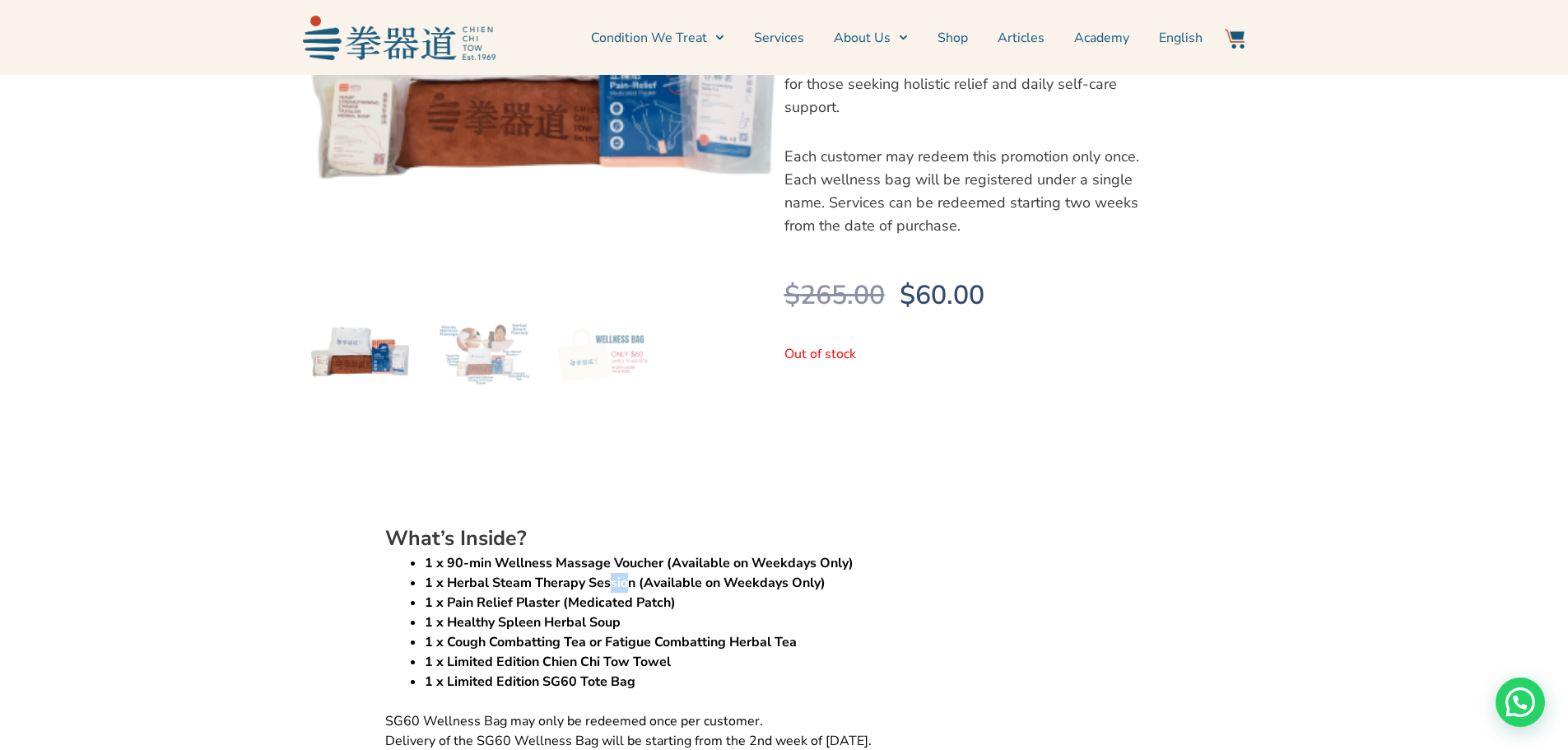
drag, startPoint x: 633, startPoint y: 577, endPoint x: 611, endPoint y: 578, distance: 22.0
click at [611, 578] on b "1 x Herbal Steam Therapy Session (Available on Weekdays Only)" at bounding box center [625, 582] width 401 height 18
drag, startPoint x: 639, startPoint y: 576, endPoint x: 448, endPoint y: 584, distance: 191.2
click at [448, 584] on b "1 x Herbal Steam Therapy Session (Available on Weekdays Only)" at bounding box center [625, 582] width 401 height 18
copy b "Herbal Steam Therapy Session"
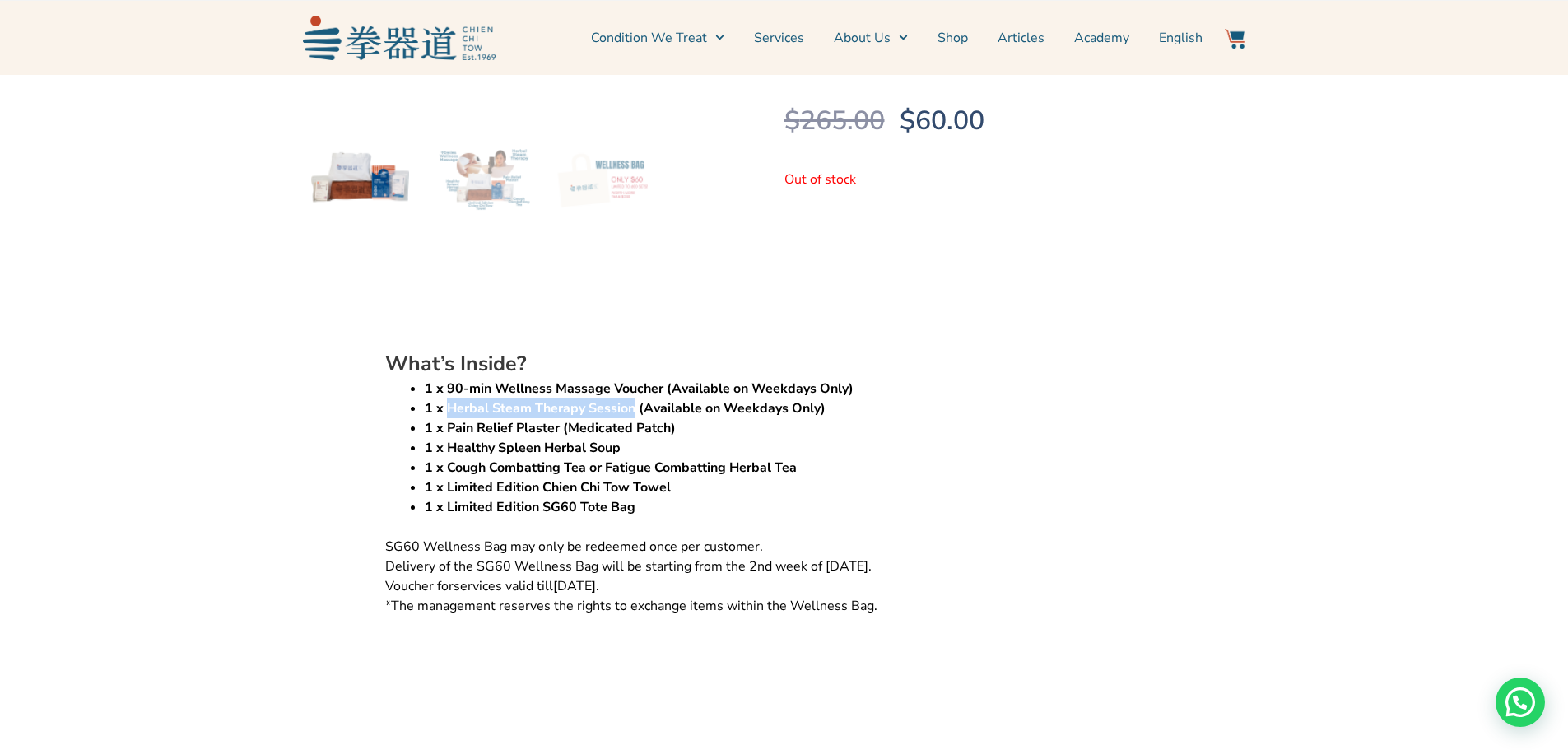
scroll to position [165, 0]
